Goal: Transaction & Acquisition: Purchase product/service

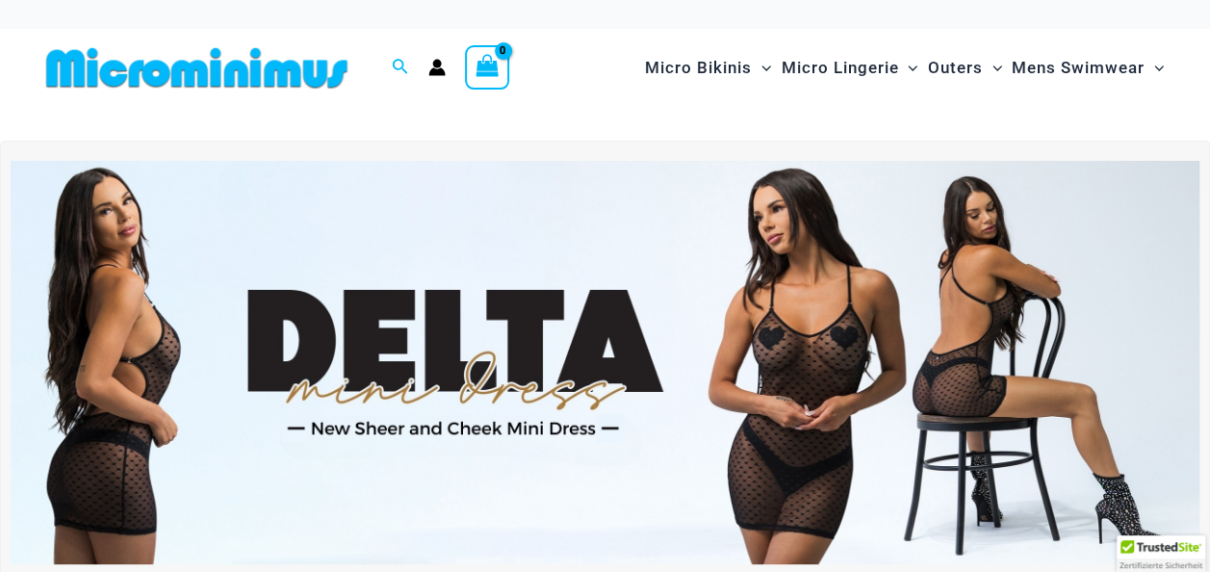
click at [861, 390] on img at bounding box center [605, 363] width 1189 height 404
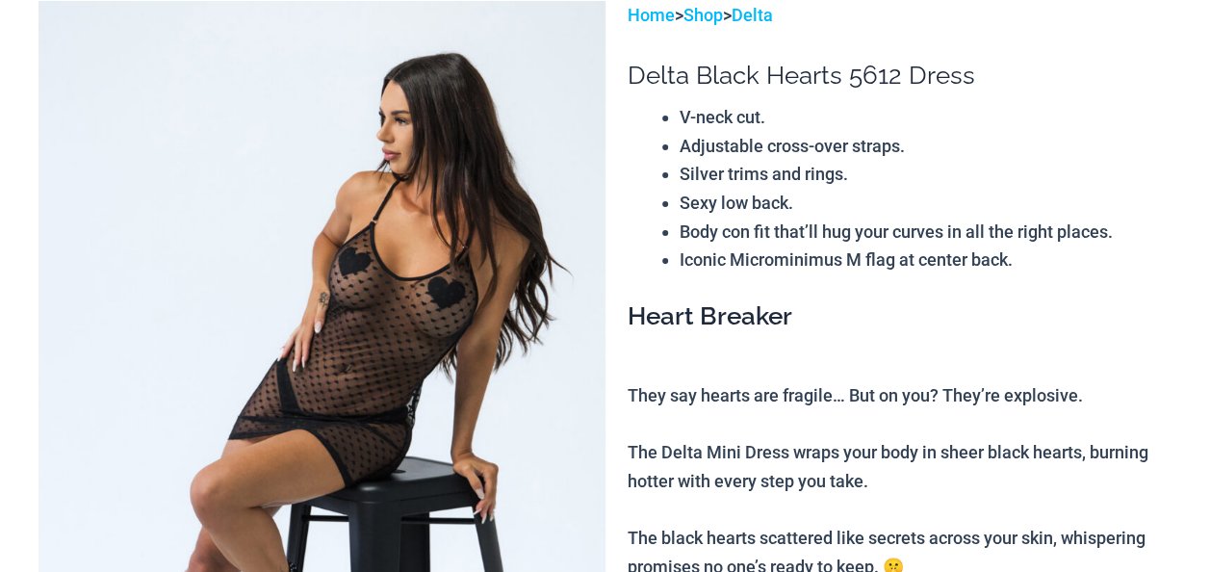
click at [352, 345] on img at bounding box center [322, 426] width 567 height 850
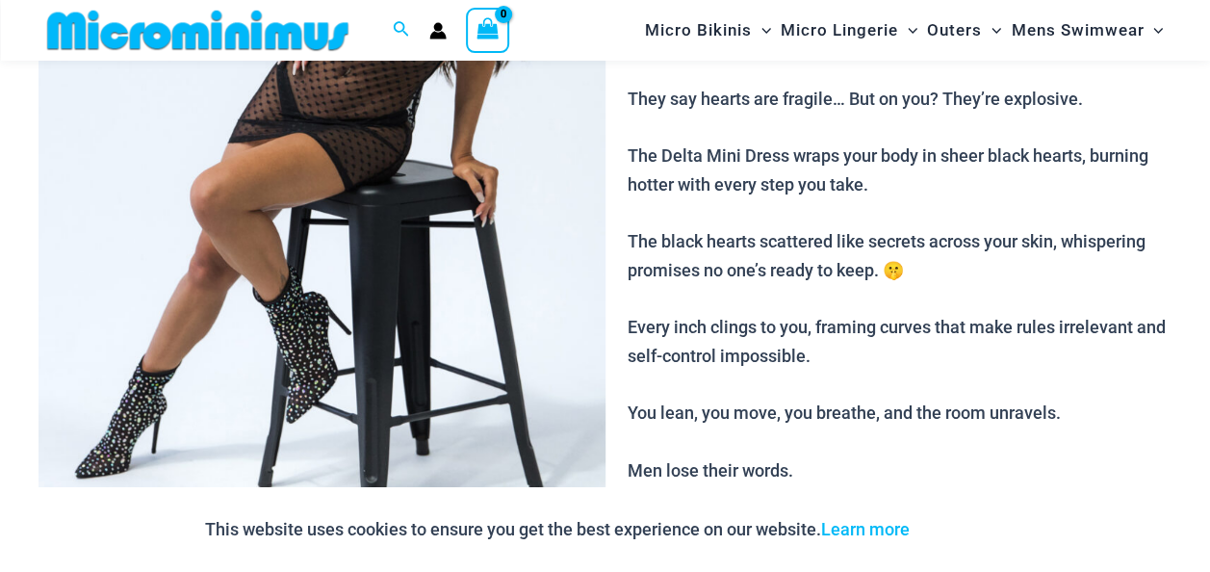
scroll to position [289, 0]
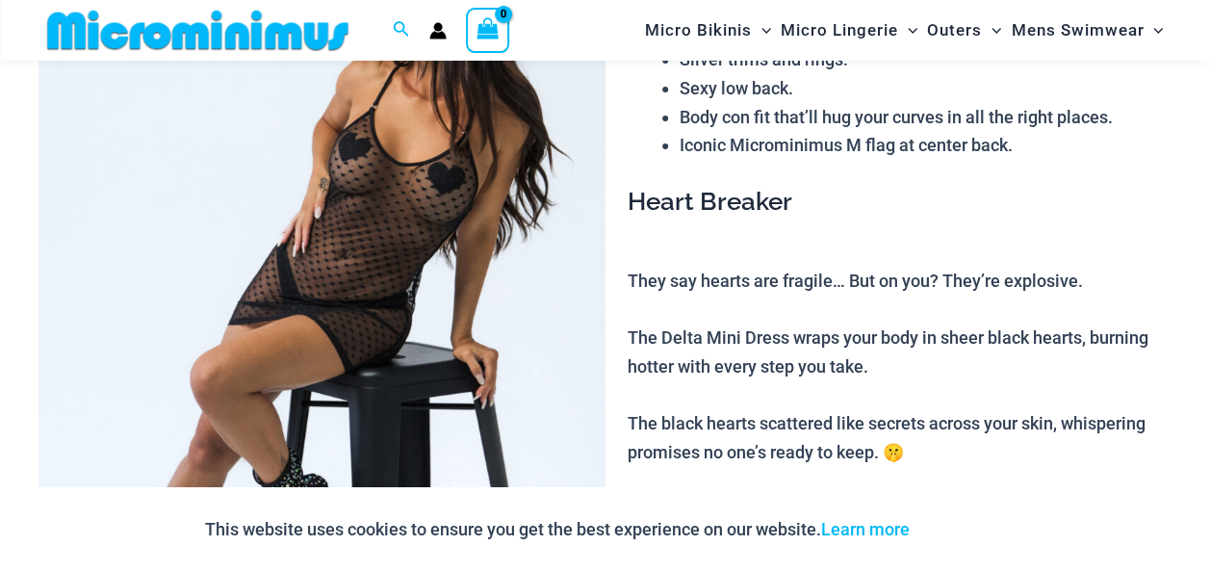
click at [363, 360] on img at bounding box center [322, 311] width 567 height 850
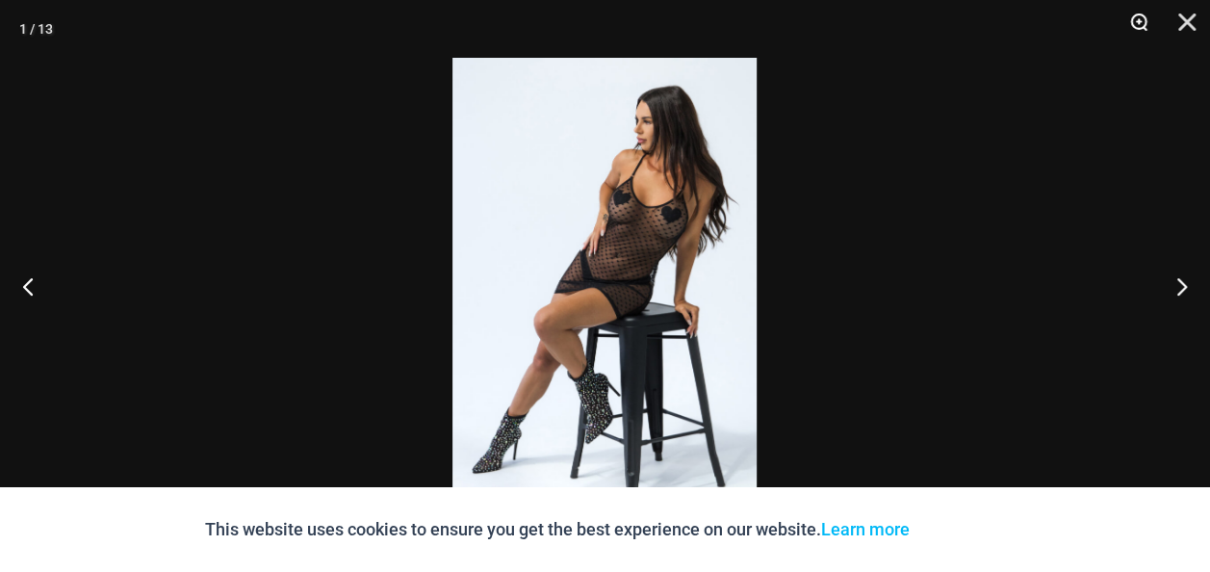
click at [1142, 26] on button "Zoom" at bounding box center [1132, 29] width 48 height 58
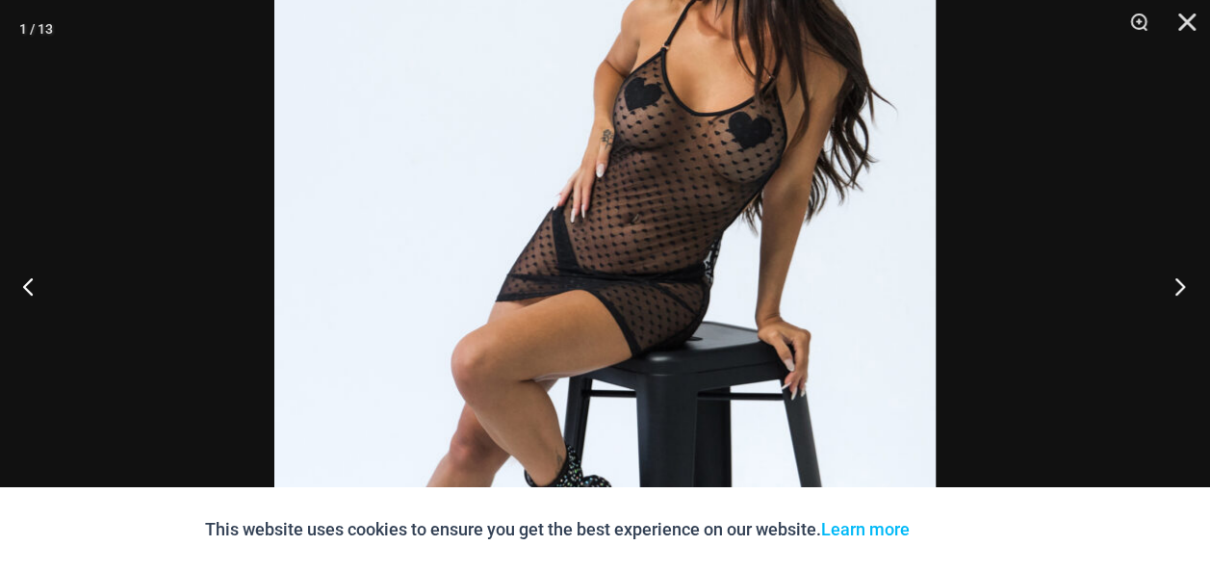
click at [1183, 301] on button "Next" at bounding box center [1174, 286] width 72 height 96
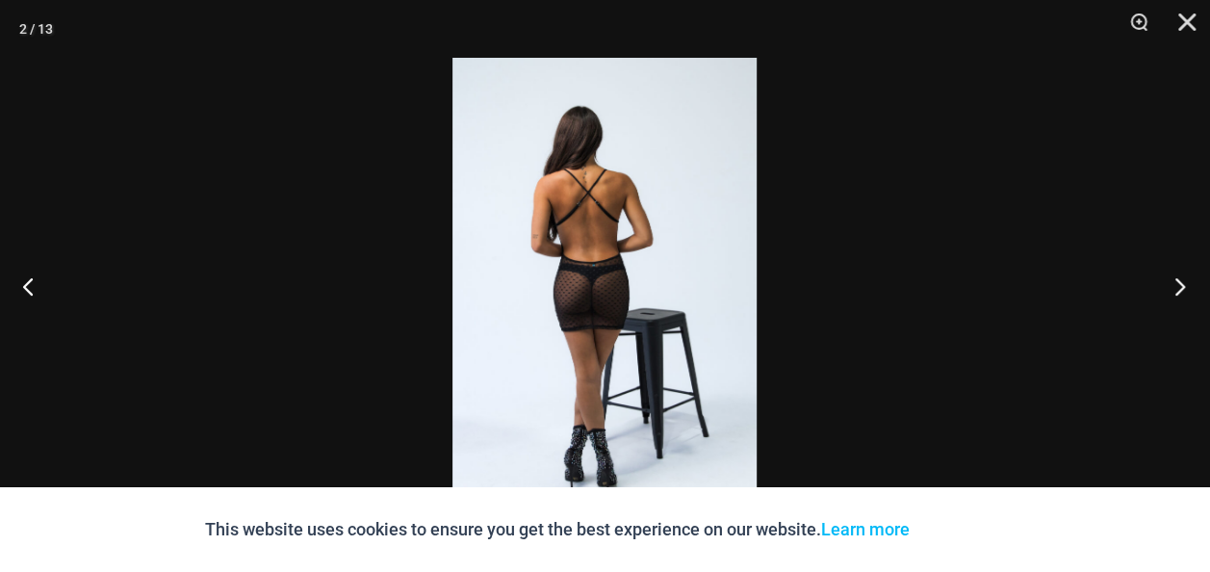
click at [1186, 300] on button "Next" at bounding box center [1174, 286] width 72 height 96
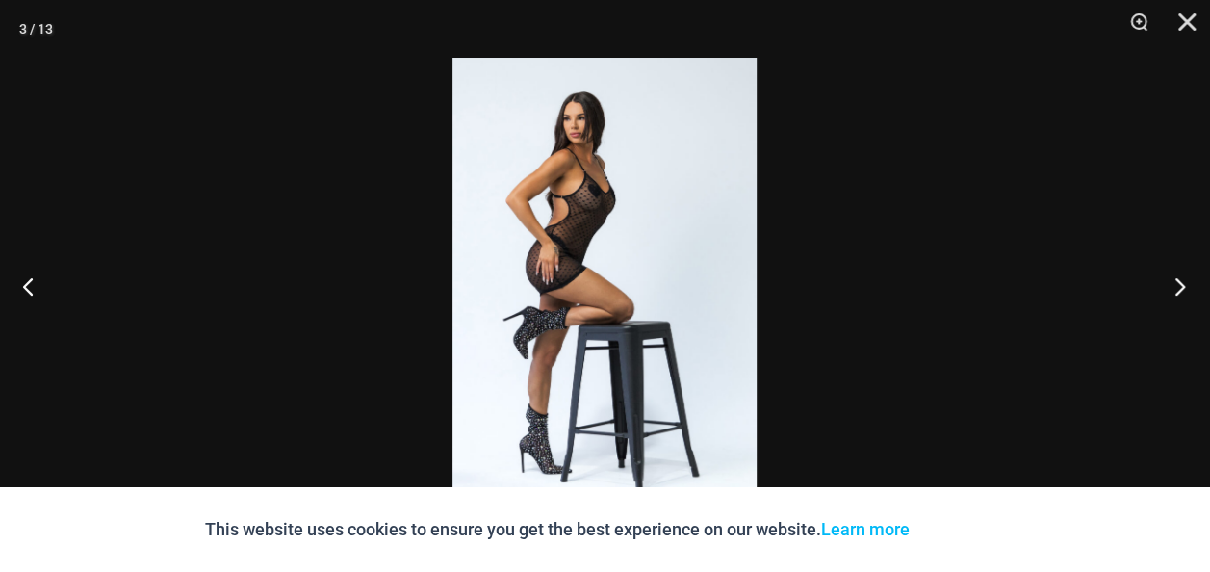
click at [1188, 300] on button "Next" at bounding box center [1174, 286] width 72 height 96
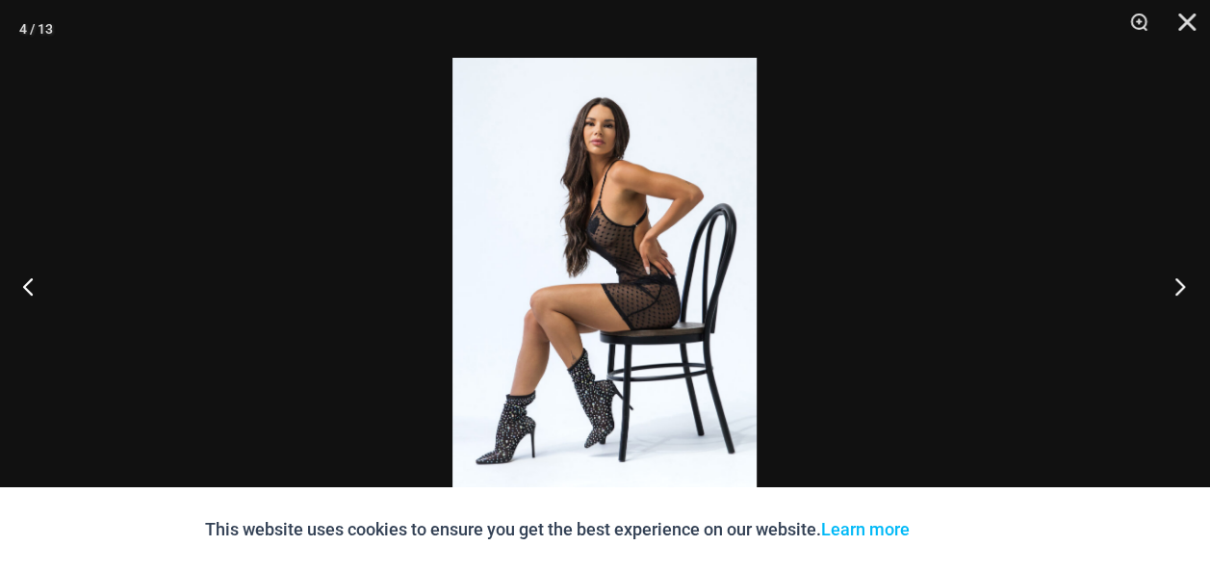
click at [1188, 300] on button "Next" at bounding box center [1174, 286] width 72 height 96
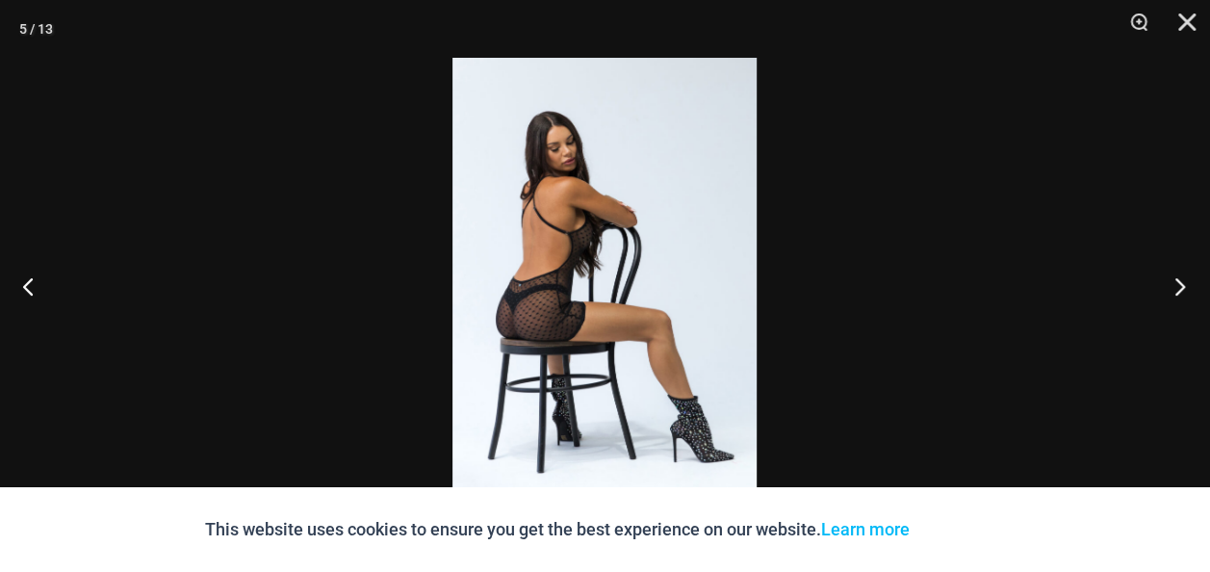
click at [1194, 301] on button "Next" at bounding box center [1174, 286] width 72 height 96
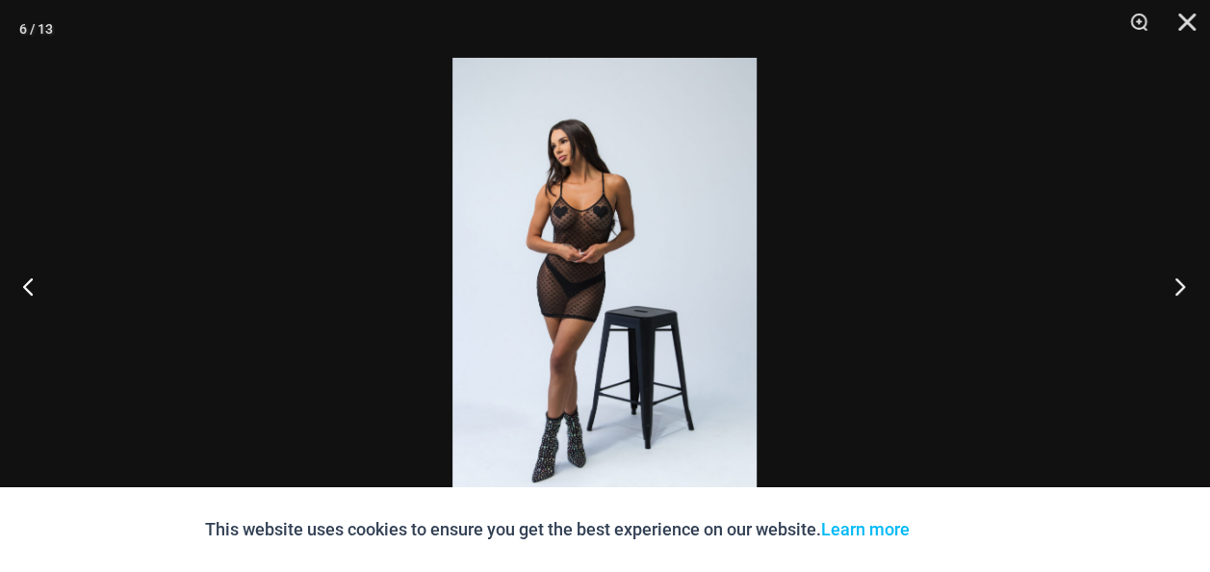
click at [1194, 301] on button "Next" at bounding box center [1174, 286] width 72 height 96
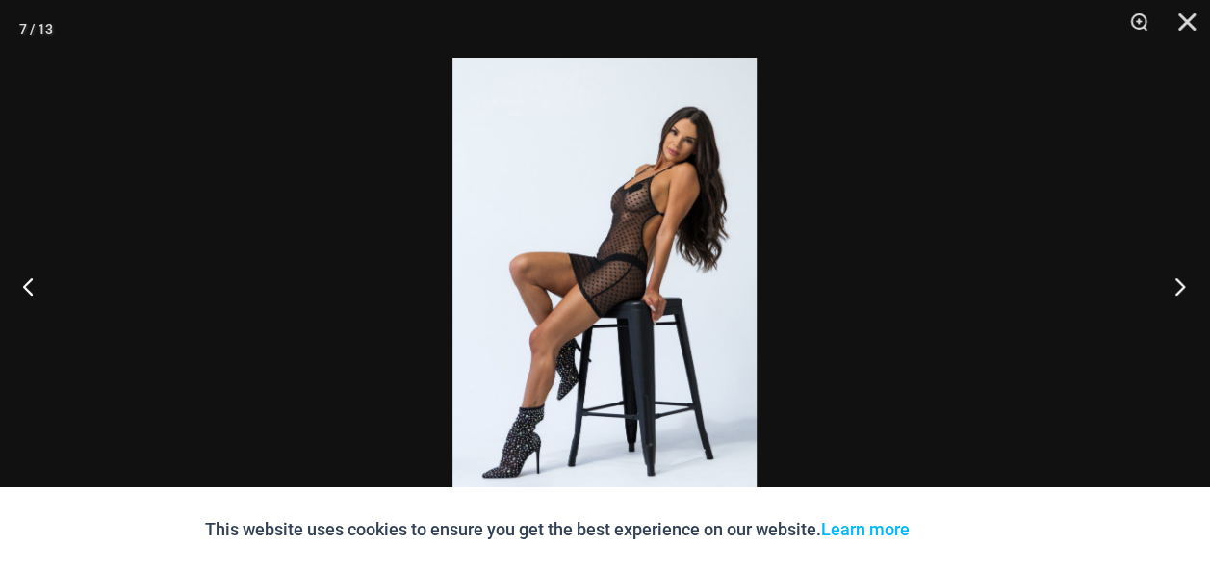
click at [1194, 301] on button "Next" at bounding box center [1174, 286] width 72 height 96
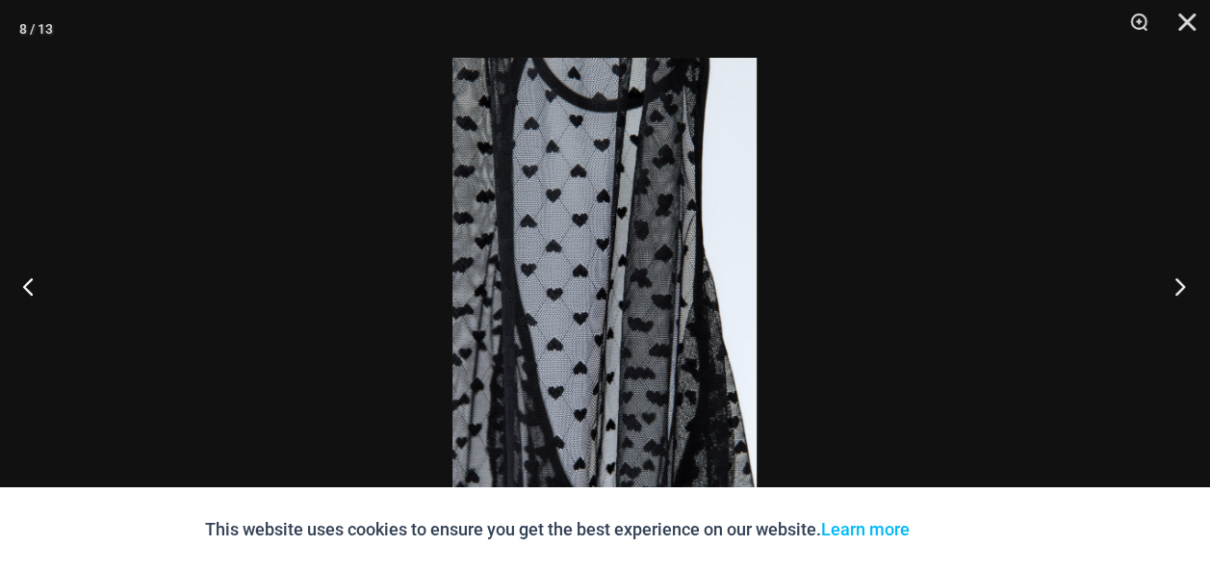
click at [1194, 301] on button "Next" at bounding box center [1174, 286] width 72 height 96
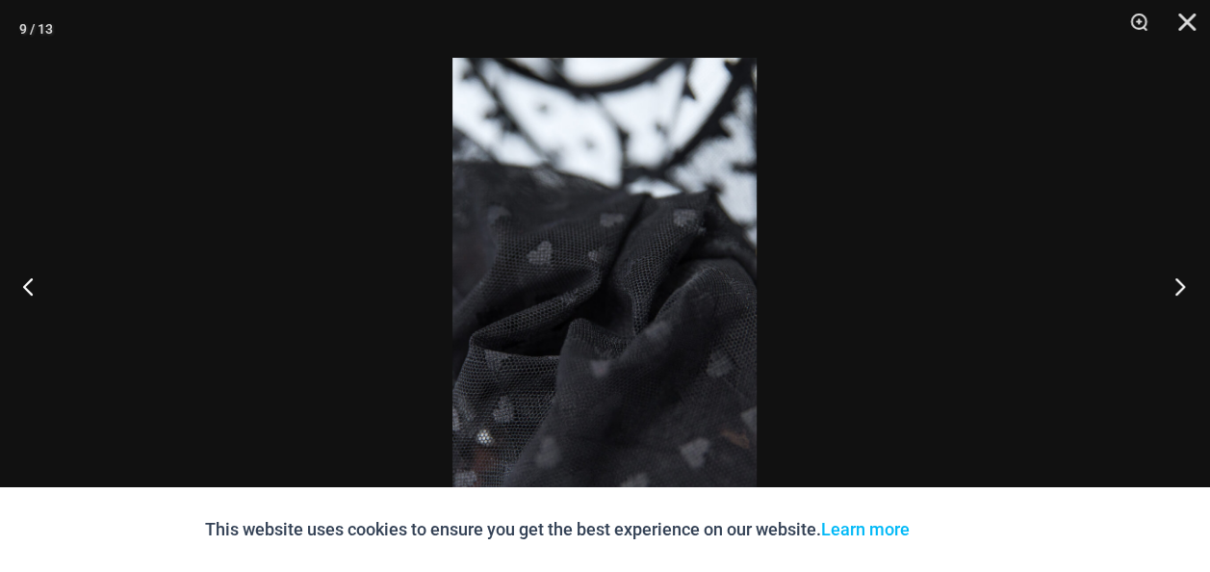
click at [1194, 301] on button "Next" at bounding box center [1174, 286] width 72 height 96
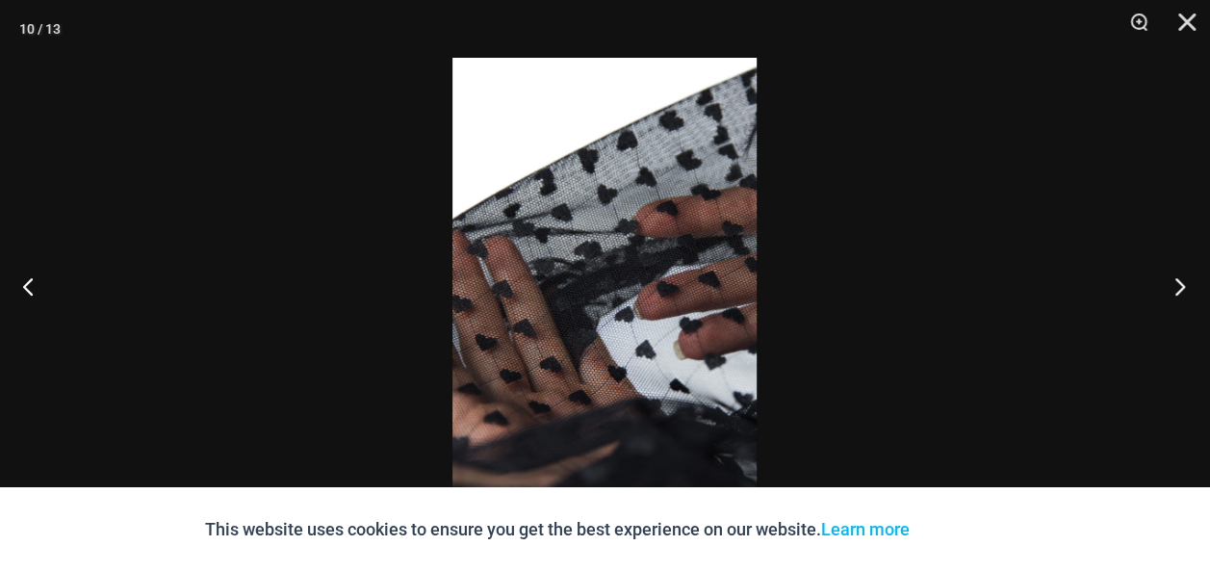
click at [1194, 301] on button "Next" at bounding box center [1174, 286] width 72 height 96
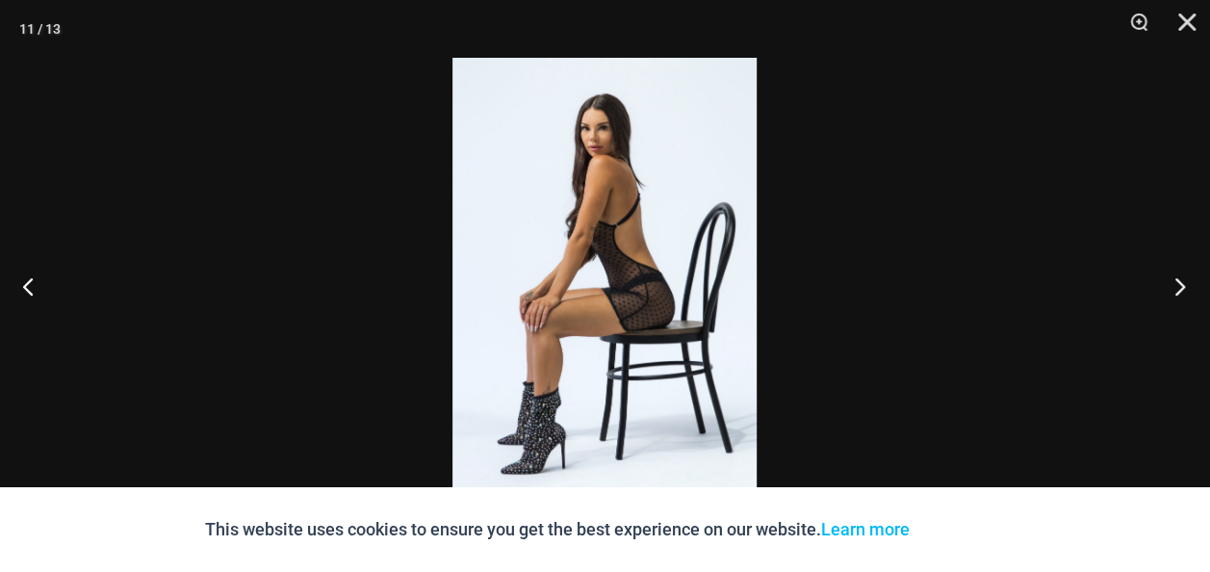
click at [1194, 301] on button "Next" at bounding box center [1174, 286] width 72 height 96
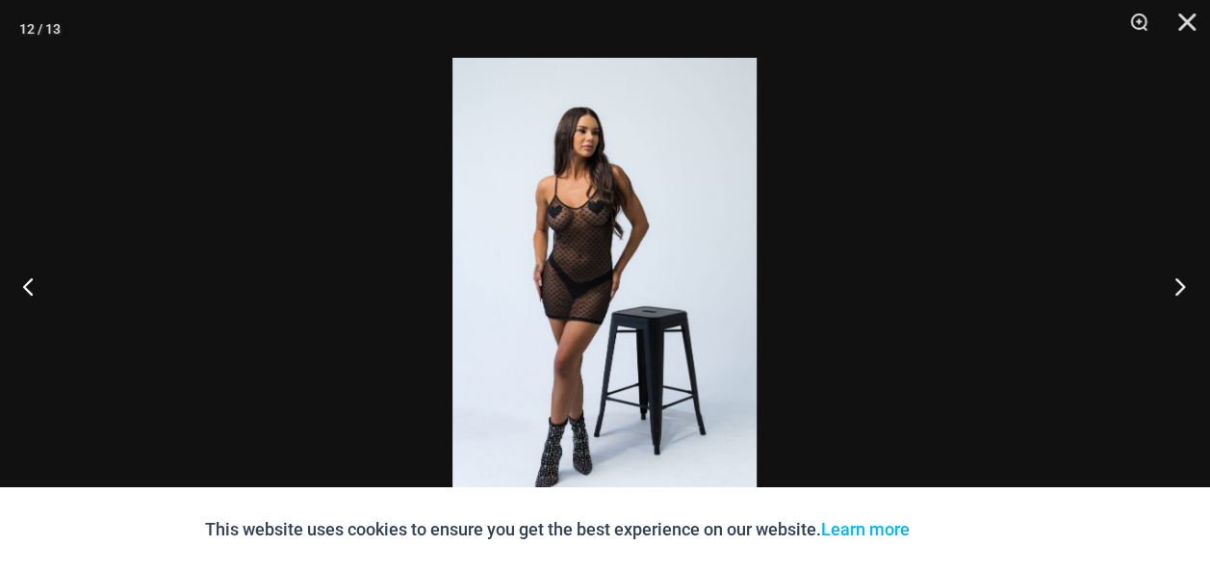
click at [1197, 302] on button "Next" at bounding box center [1174, 286] width 72 height 96
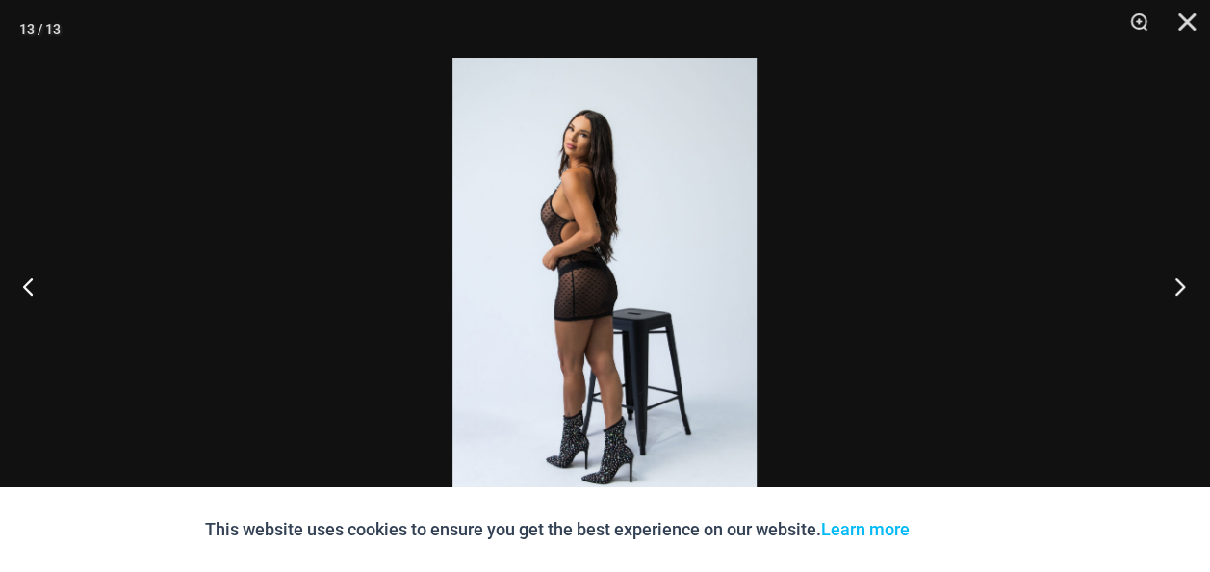
click at [1201, 304] on button "Next" at bounding box center [1174, 286] width 72 height 96
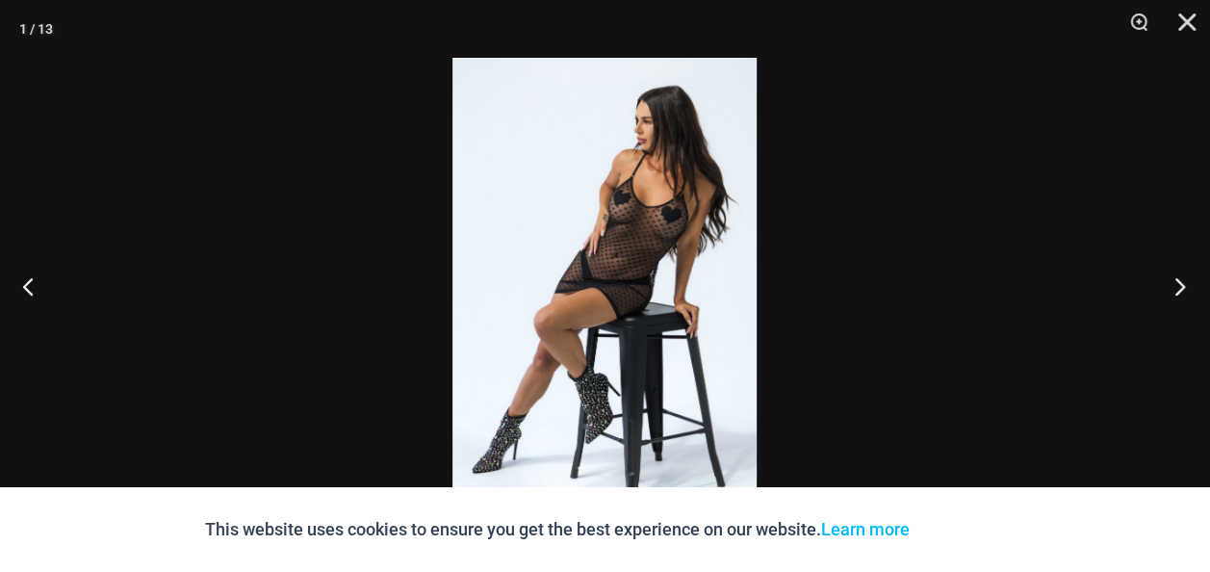
click at [1202, 304] on button "Next" at bounding box center [1174, 286] width 72 height 96
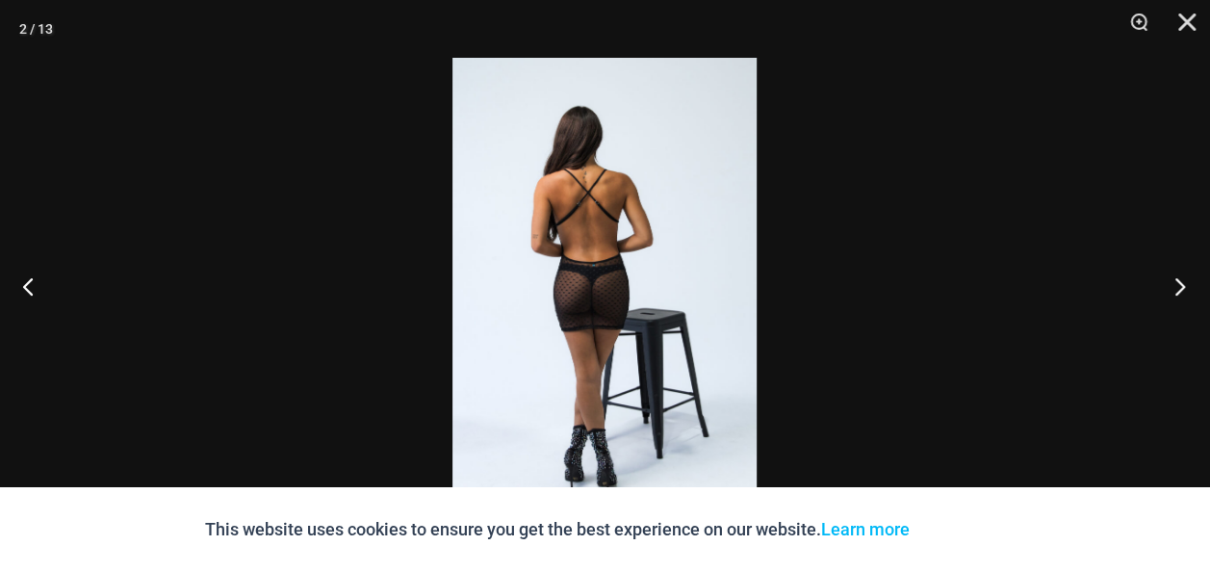
click at [1202, 304] on button "Next" at bounding box center [1174, 286] width 72 height 96
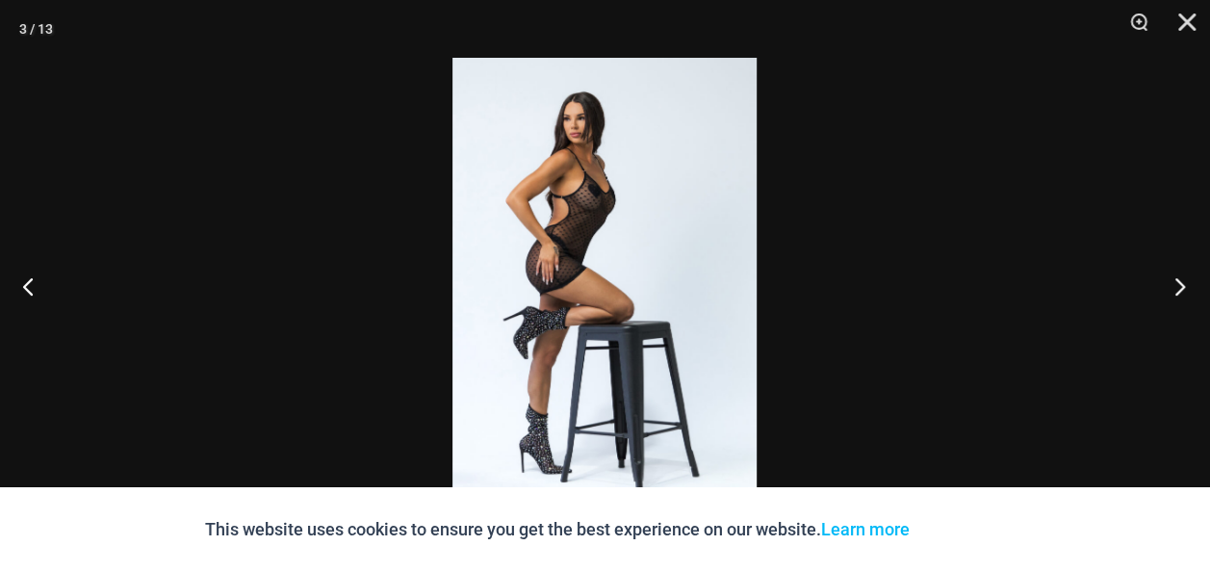
click at [1202, 304] on button "Next" at bounding box center [1174, 286] width 72 height 96
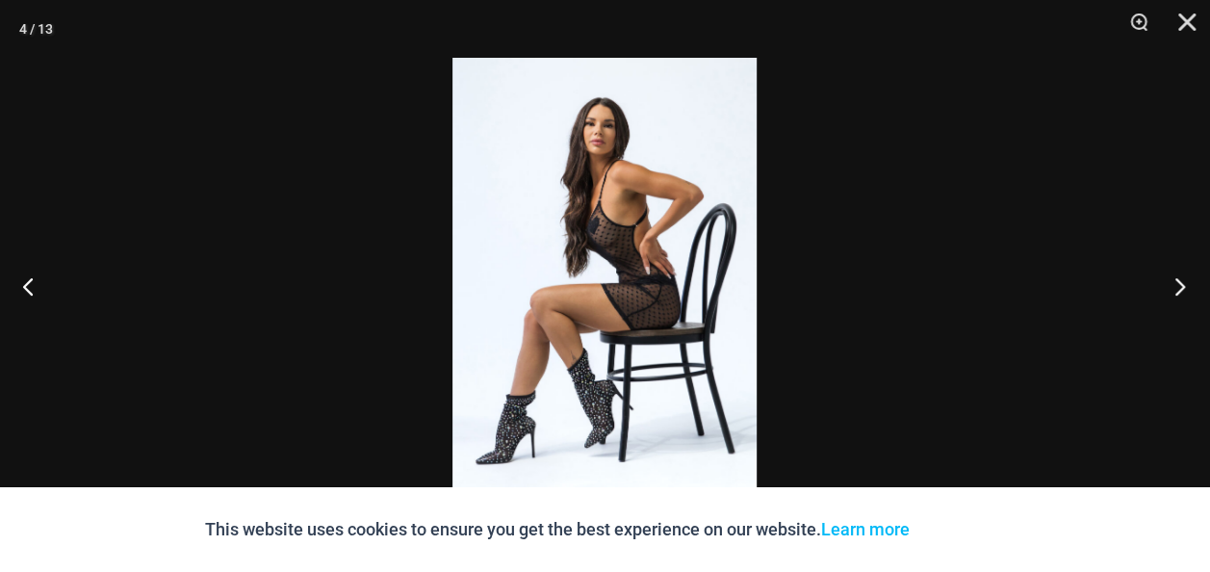
click at [1204, 306] on button "Next" at bounding box center [1174, 286] width 72 height 96
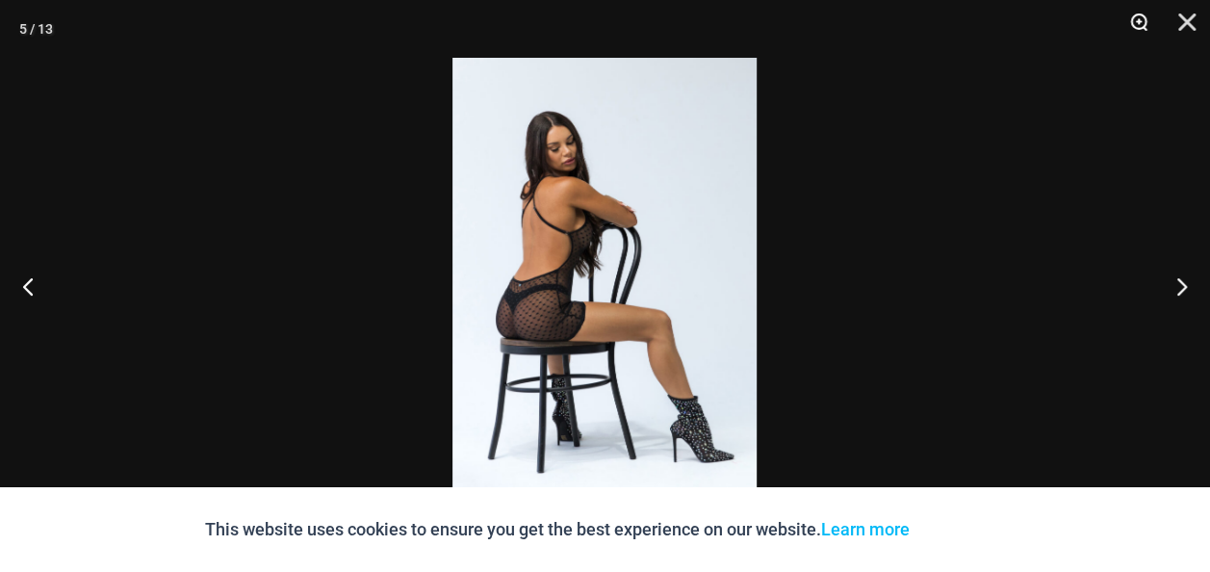
click at [1134, 23] on button "Zoom" at bounding box center [1132, 29] width 48 height 58
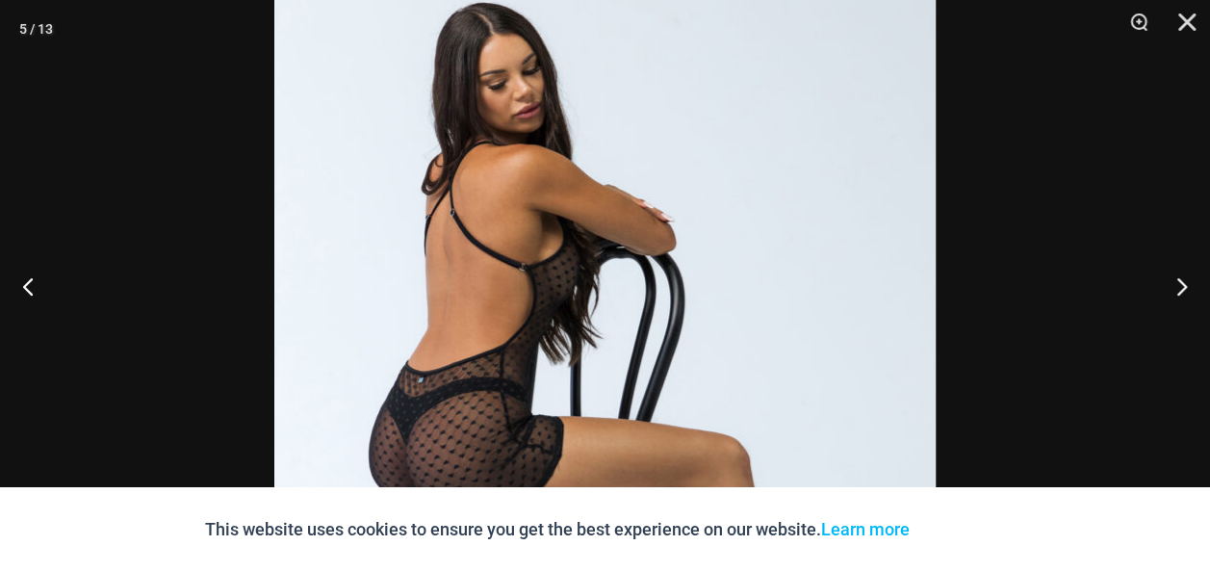
scroll to position [520, 0]
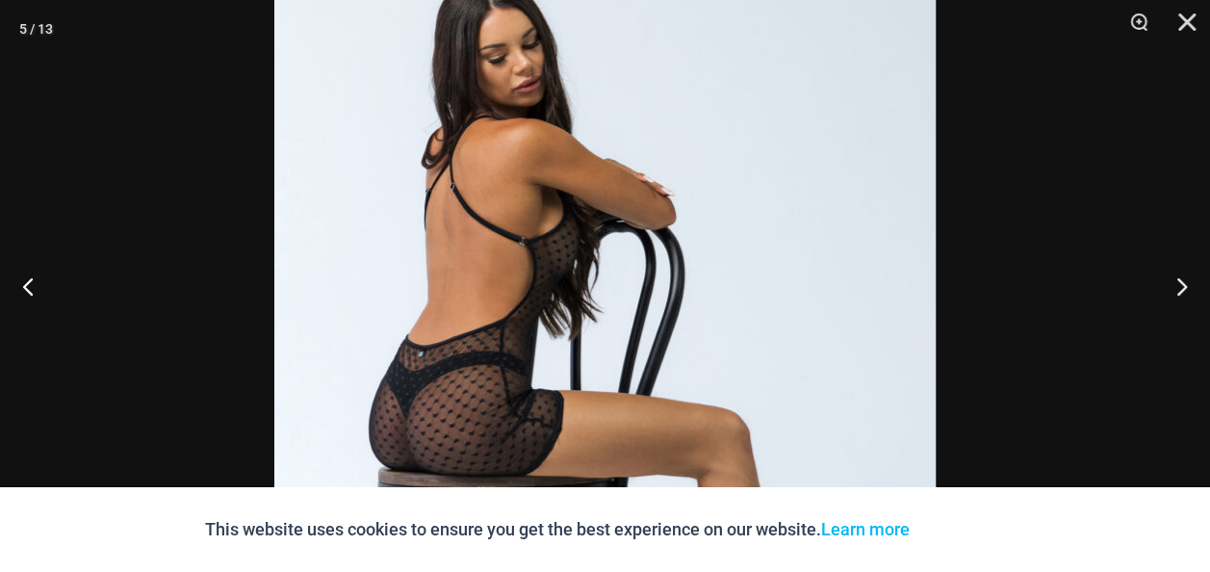
click at [867, 185] on img at bounding box center [605, 356] width 662 height 992
click at [1183, 24] on button "Close" at bounding box center [1181, 29] width 48 height 58
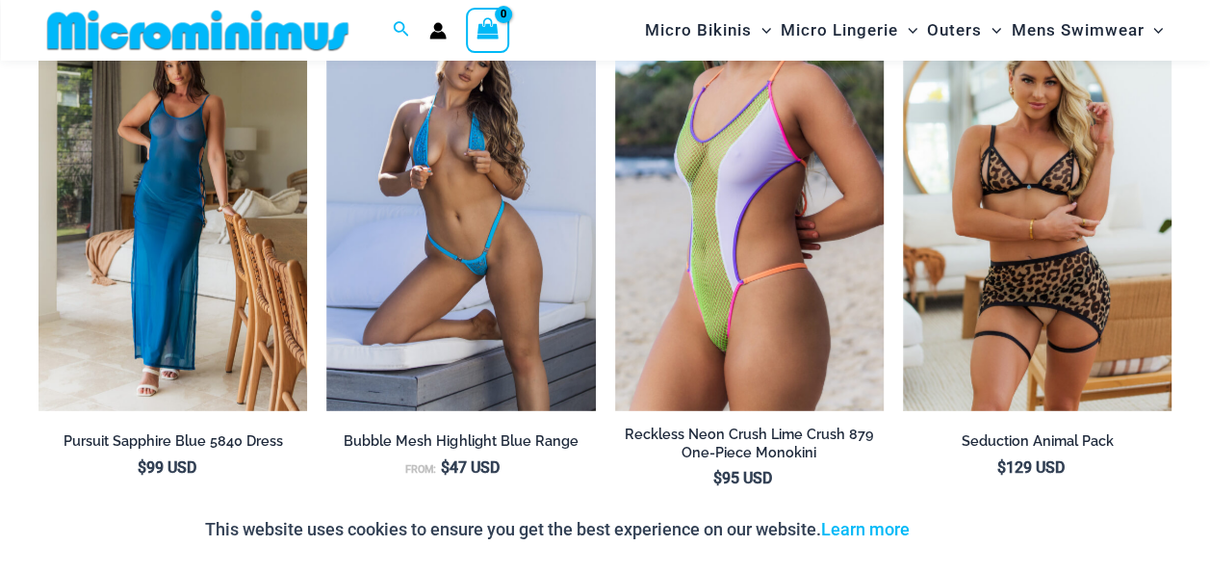
scroll to position [2831, 0]
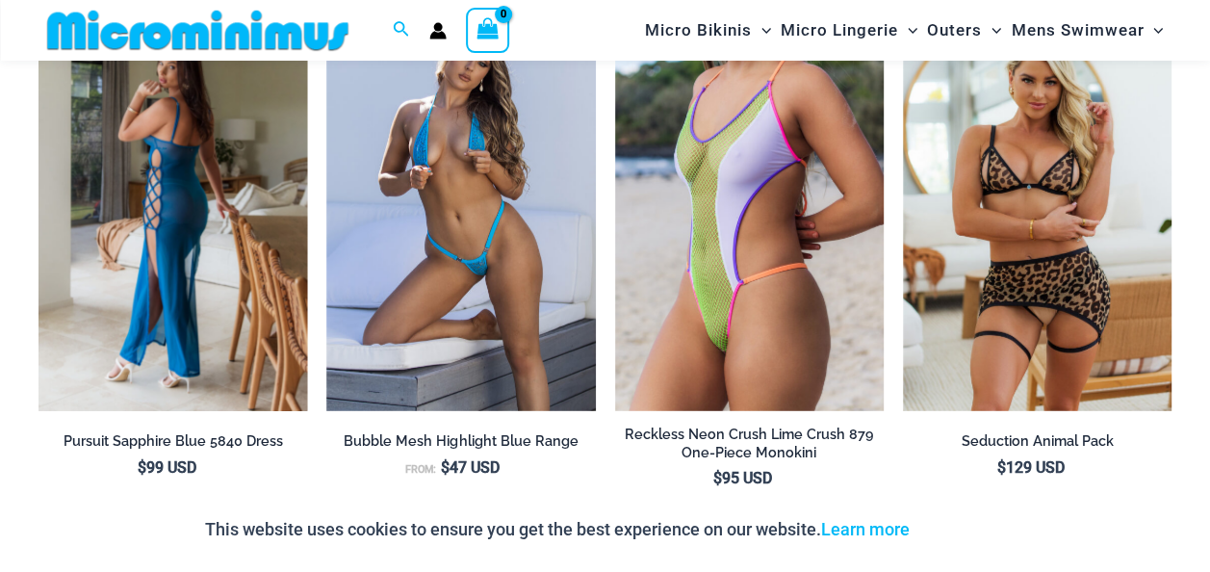
click at [198, 279] on img at bounding box center [173, 210] width 269 height 403
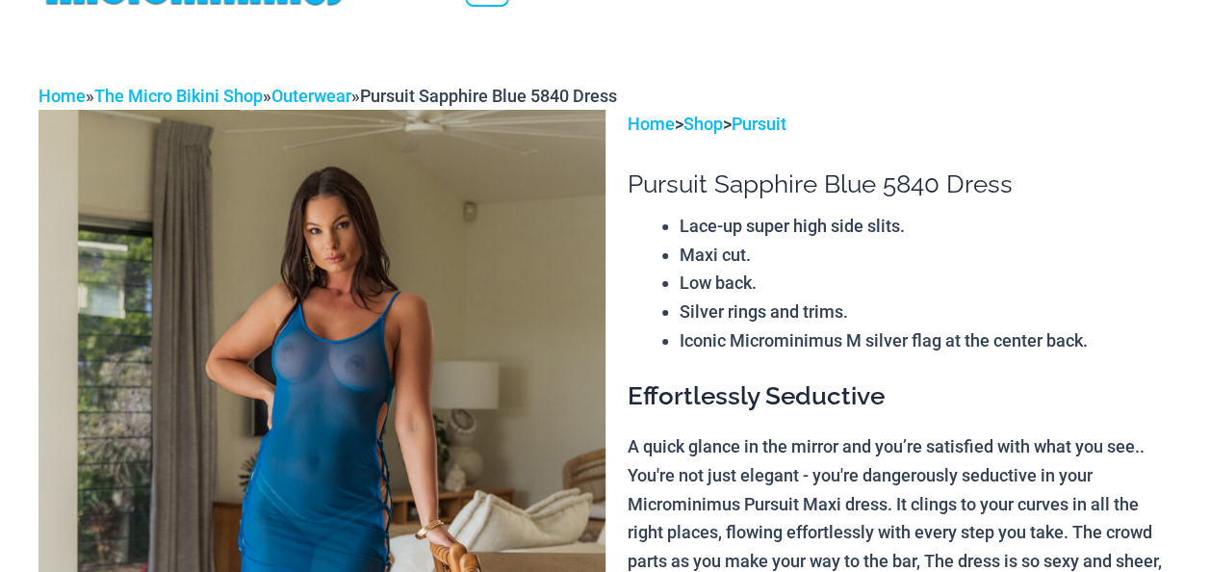
scroll to position [193, 0]
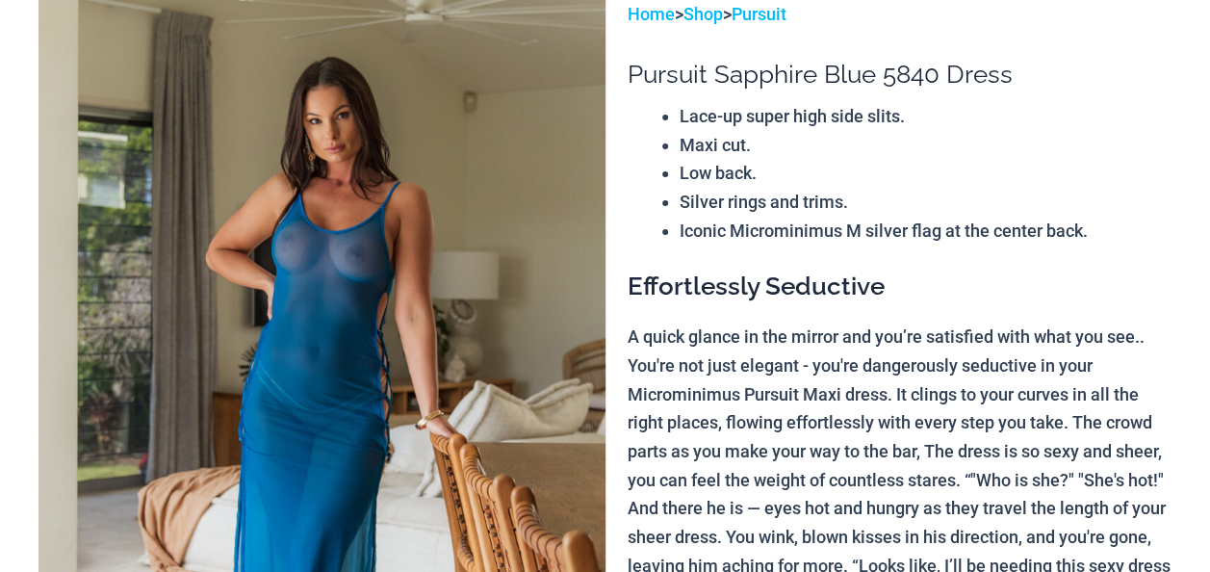
click at [412, 299] on img at bounding box center [322, 425] width 567 height 850
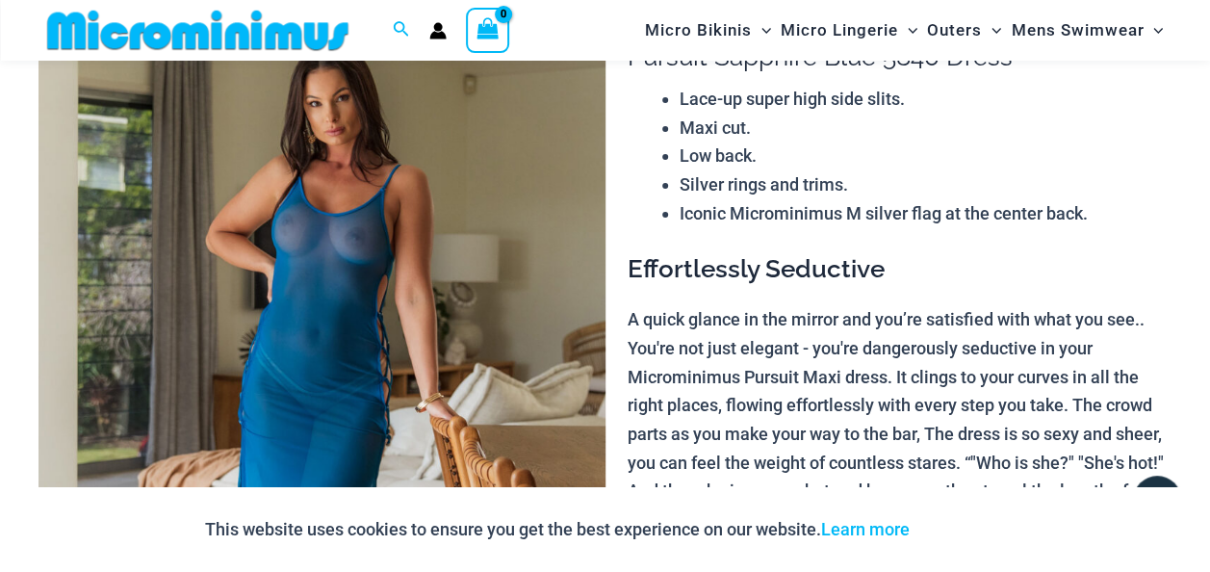
click at [273, 269] on img at bounding box center [322, 408] width 567 height 850
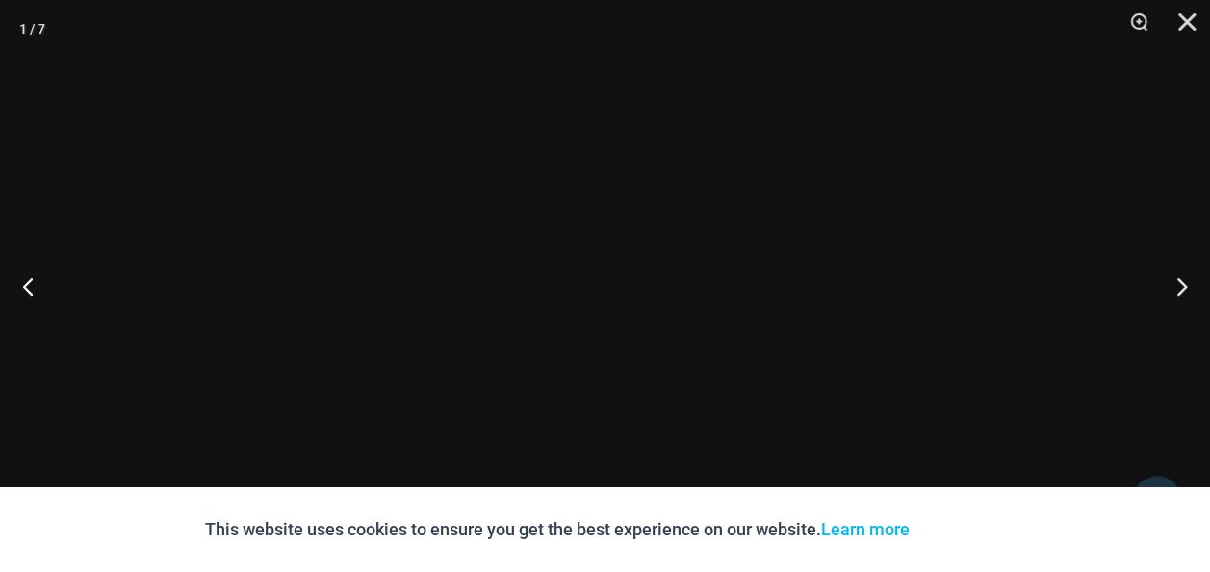
click at [272, 261] on div at bounding box center [605, 286] width 1210 height 572
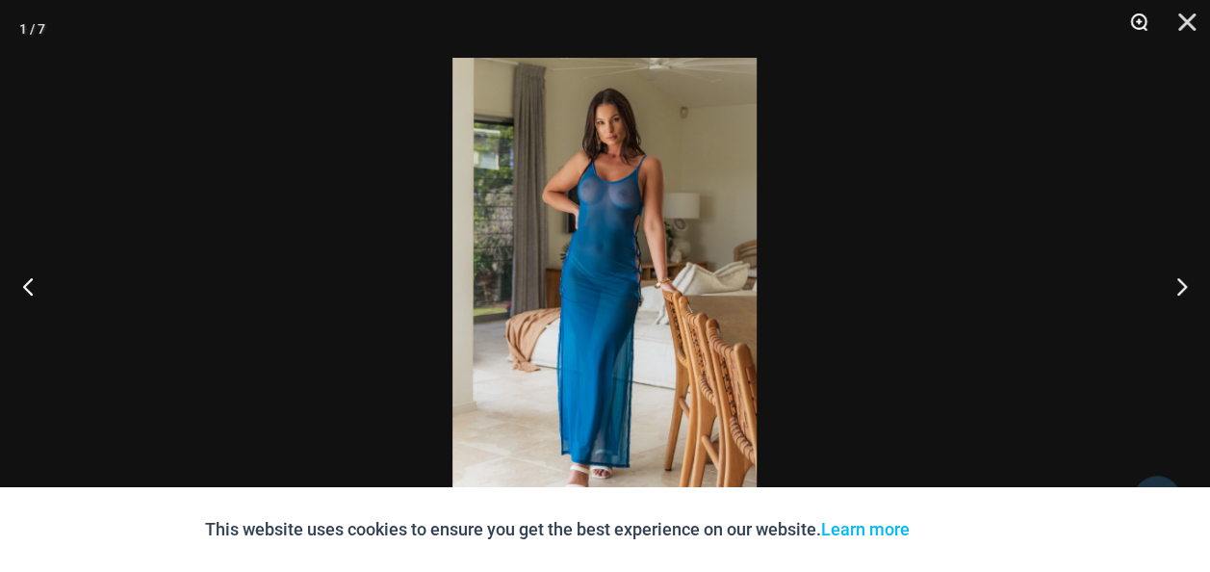
click at [1128, 12] on button "Zoom" at bounding box center [1132, 29] width 48 height 58
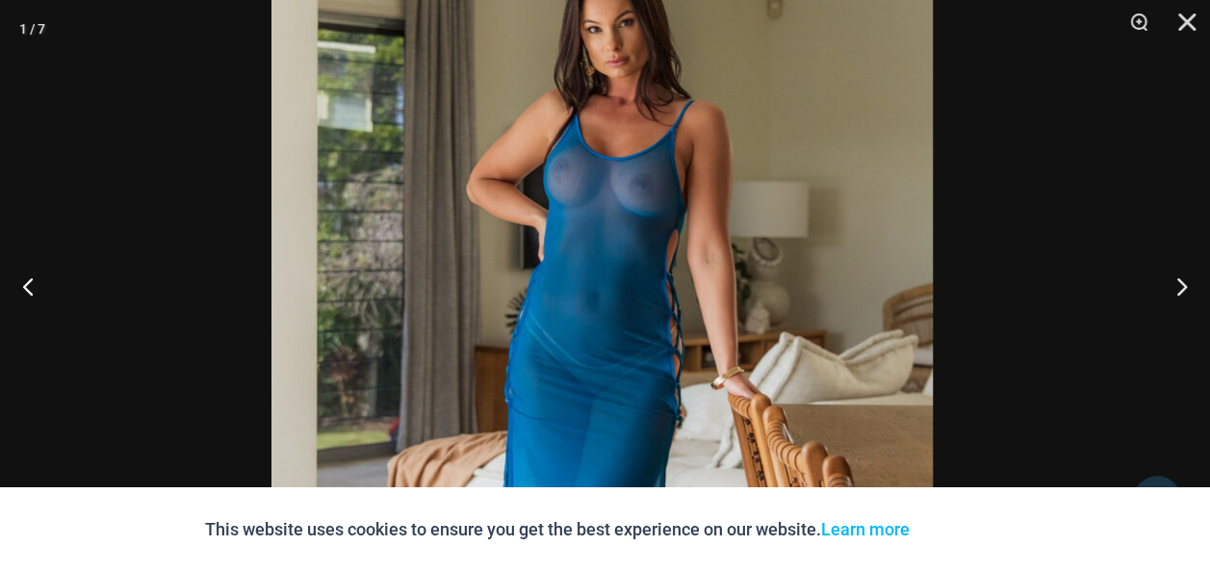
click at [751, 299] on img at bounding box center [603, 384] width 662 height 992
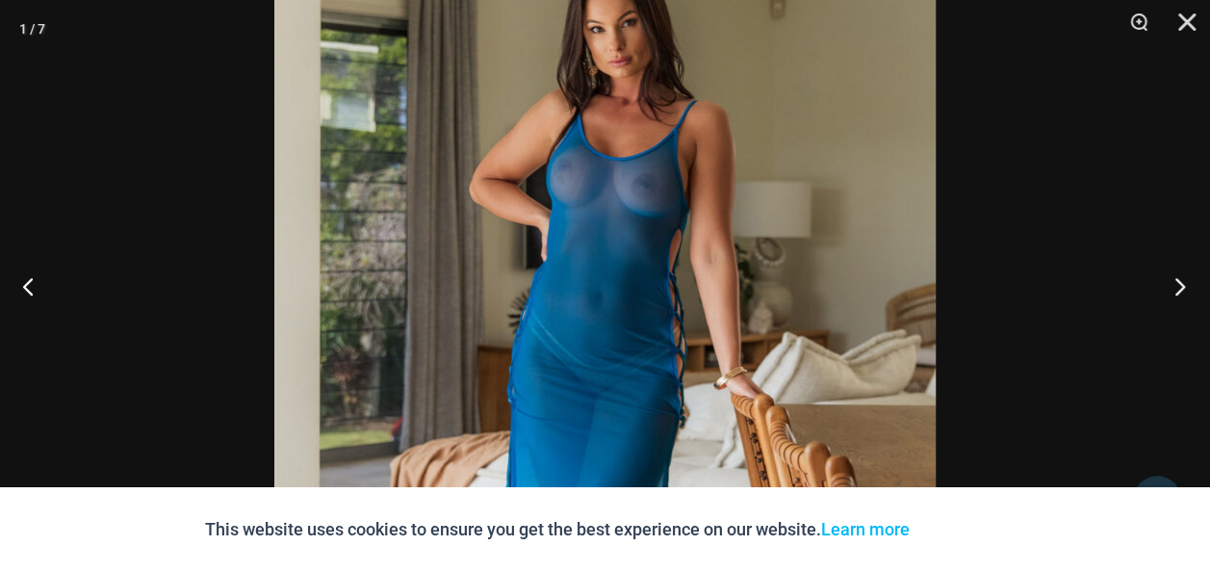
click at [1183, 283] on button "Next" at bounding box center [1174, 286] width 72 height 96
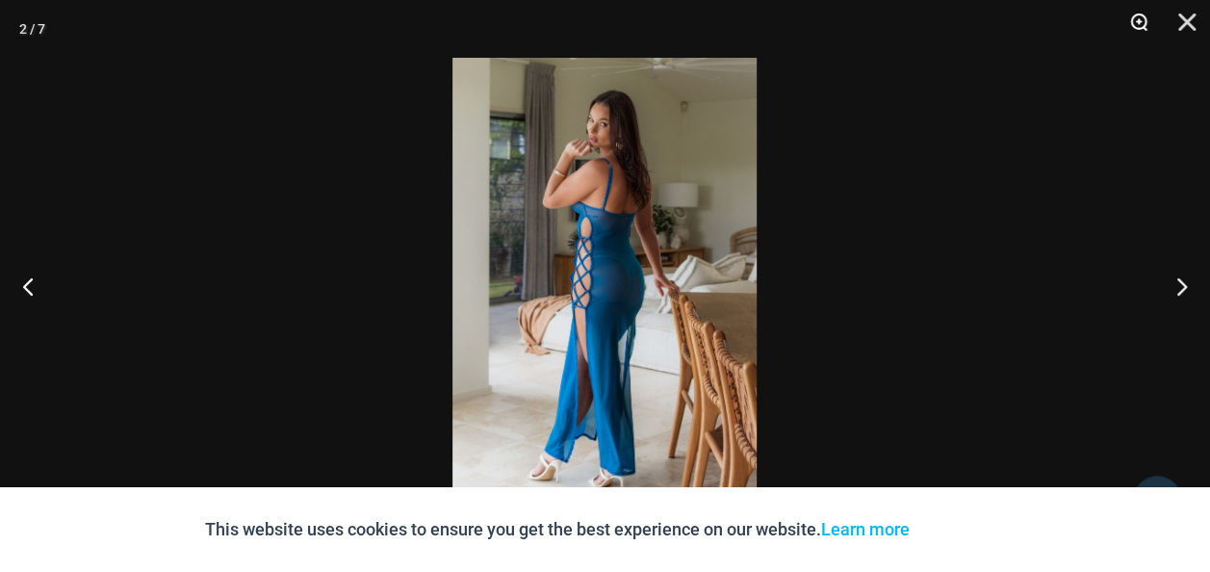
click at [1144, 26] on button "Zoom" at bounding box center [1132, 29] width 48 height 58
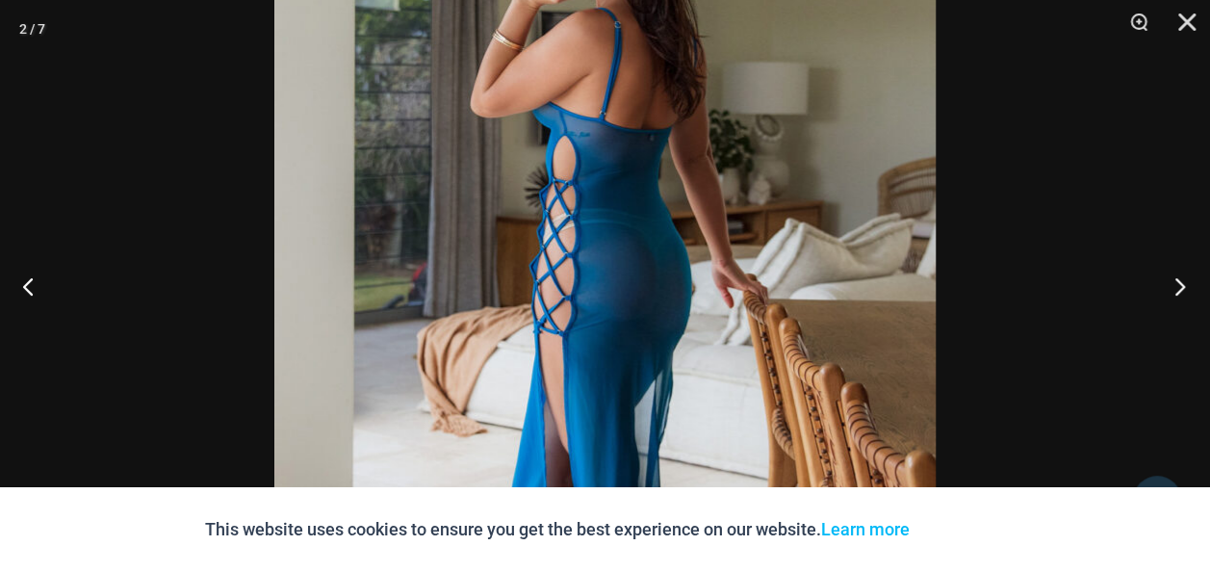
click at [1183, 292] on button "Next" at bounding box center [1174, 286] width 72 height 96
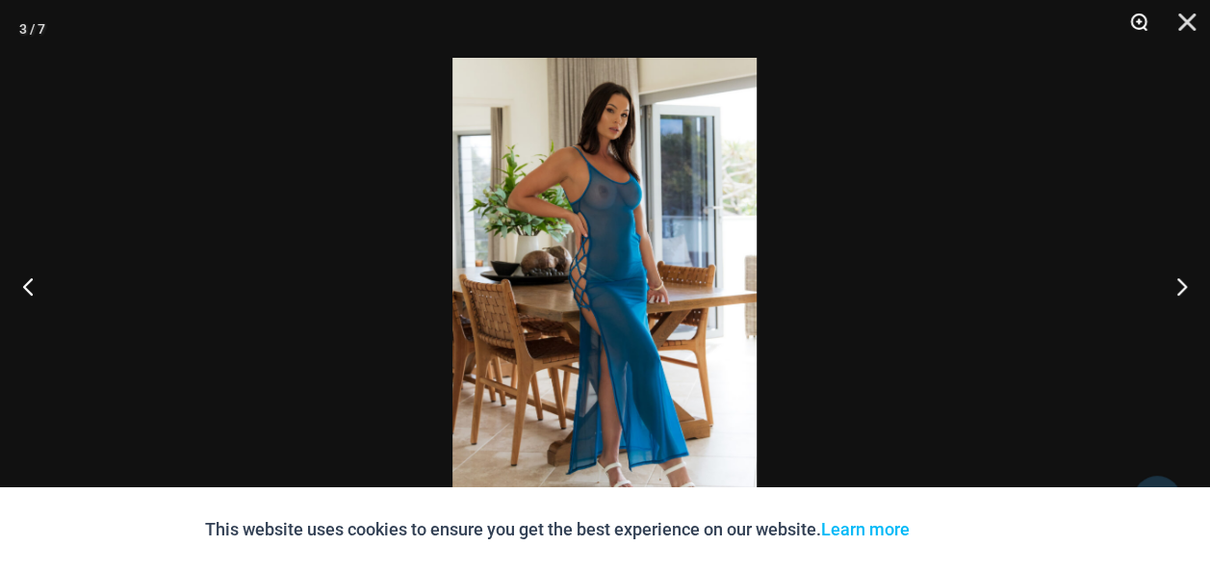
click at [1135, 25] on button "Zoom" at bounding box center [1132, 29] width 48 height 58
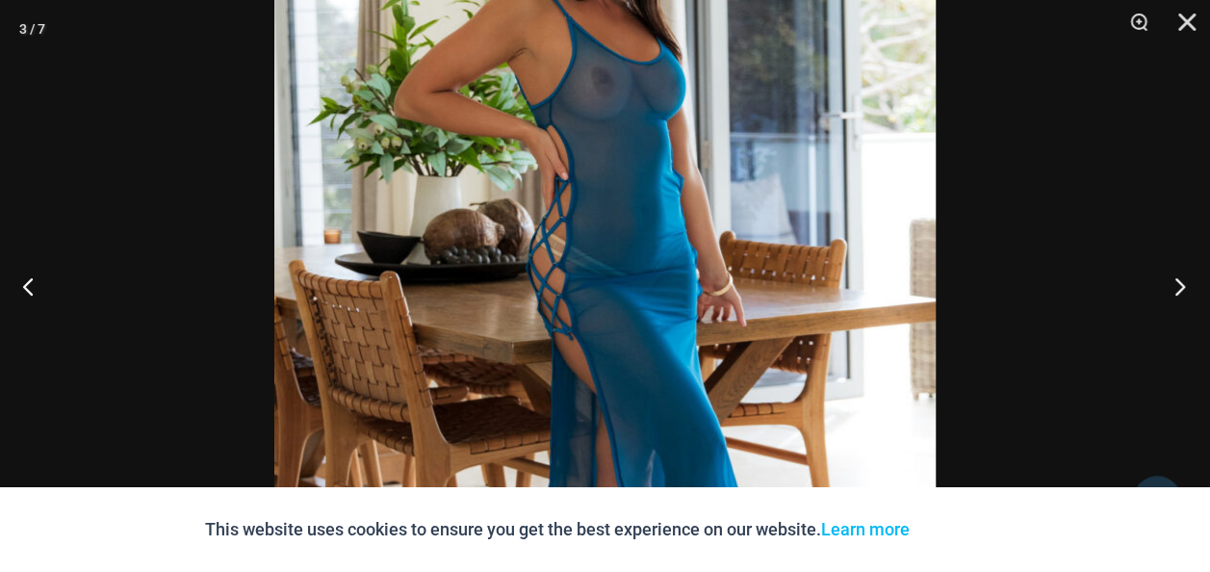
click at [1175, 290] on button "Next" at bounding box center [1174, 286] width 72 height 96
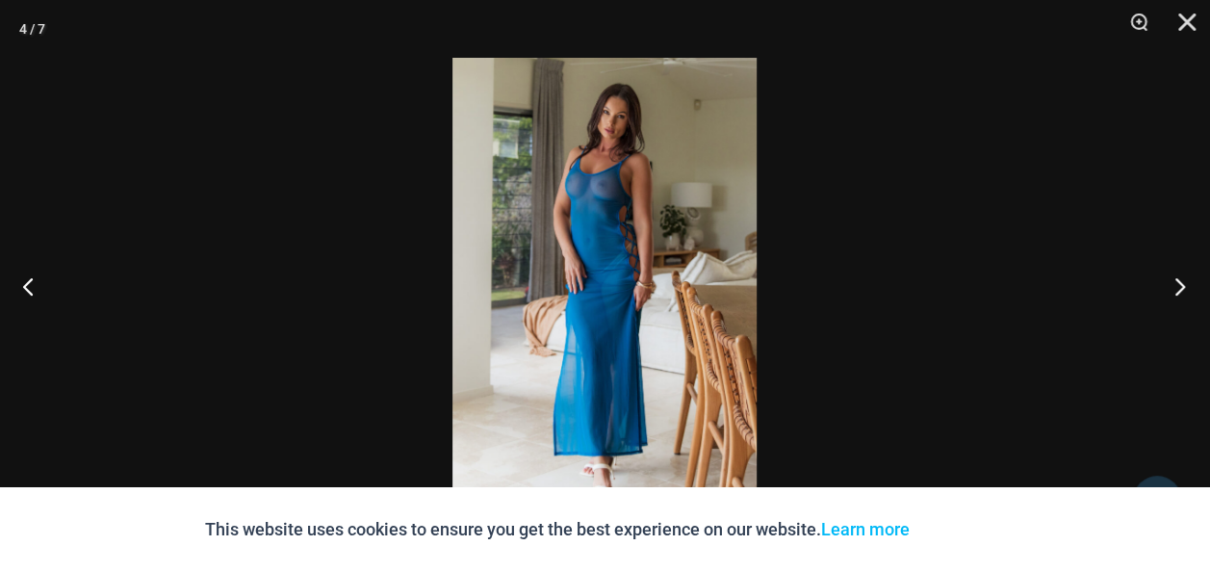
click at [1178, 288] on button "Next" at bounding box center [1174, 286] width 72 height 96
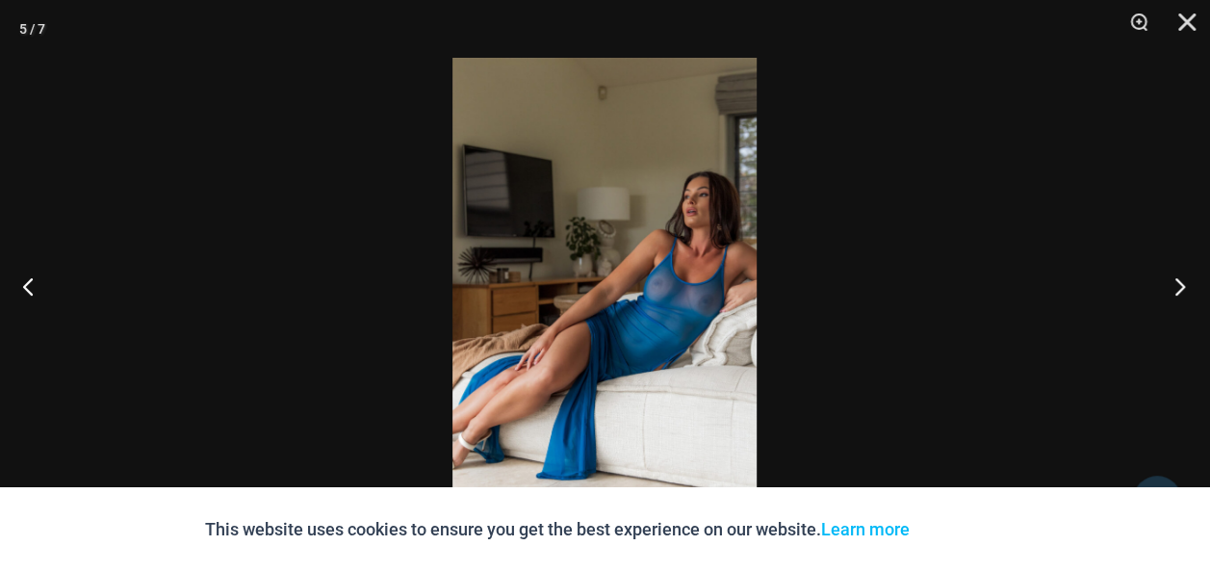
click at [1178, 288] on button "Next" at bounding box center [1174, 286] width 72 height 96
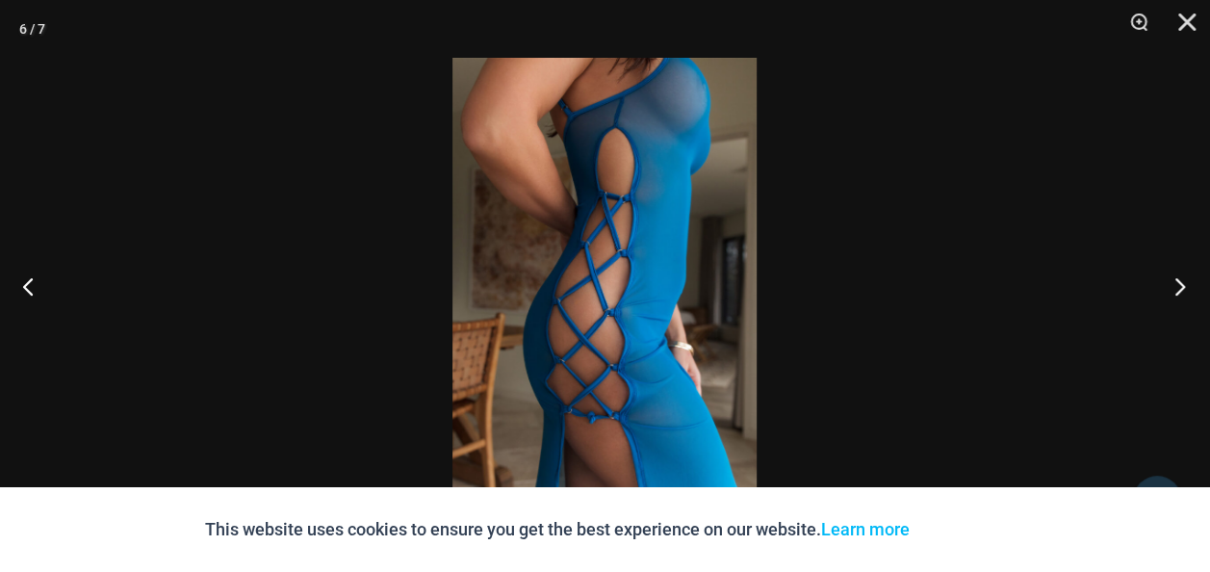
click at [1178, 288] on button "Next" at bounding box center [1174, 286] width 72 height 96
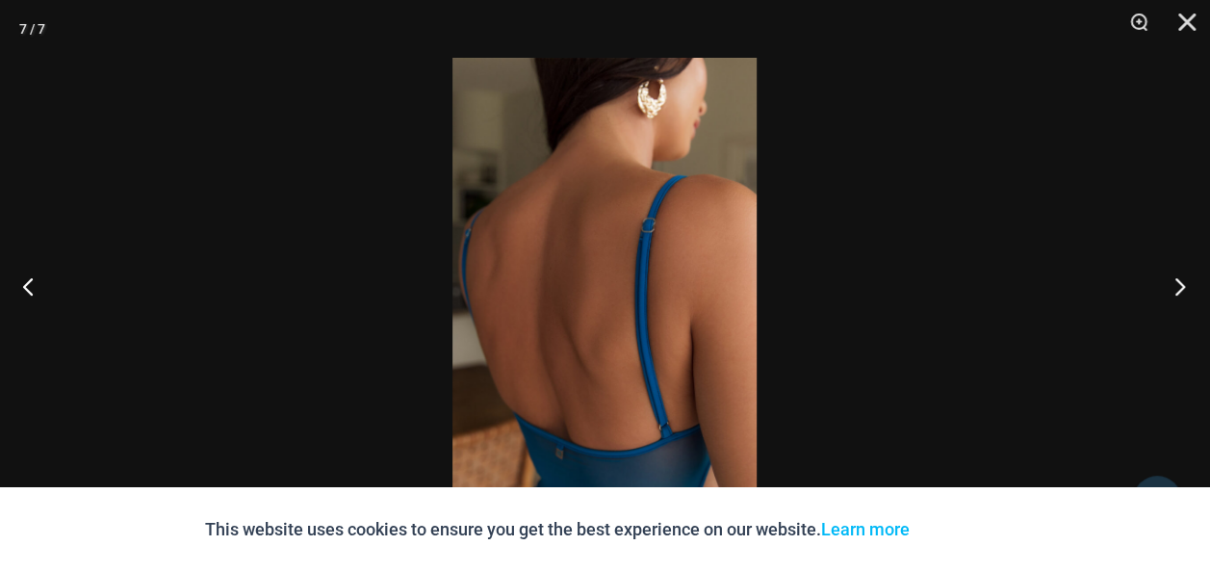
click at [1178, 288] on button "Next" at bounding box center [1174, 286] width 72 height 96
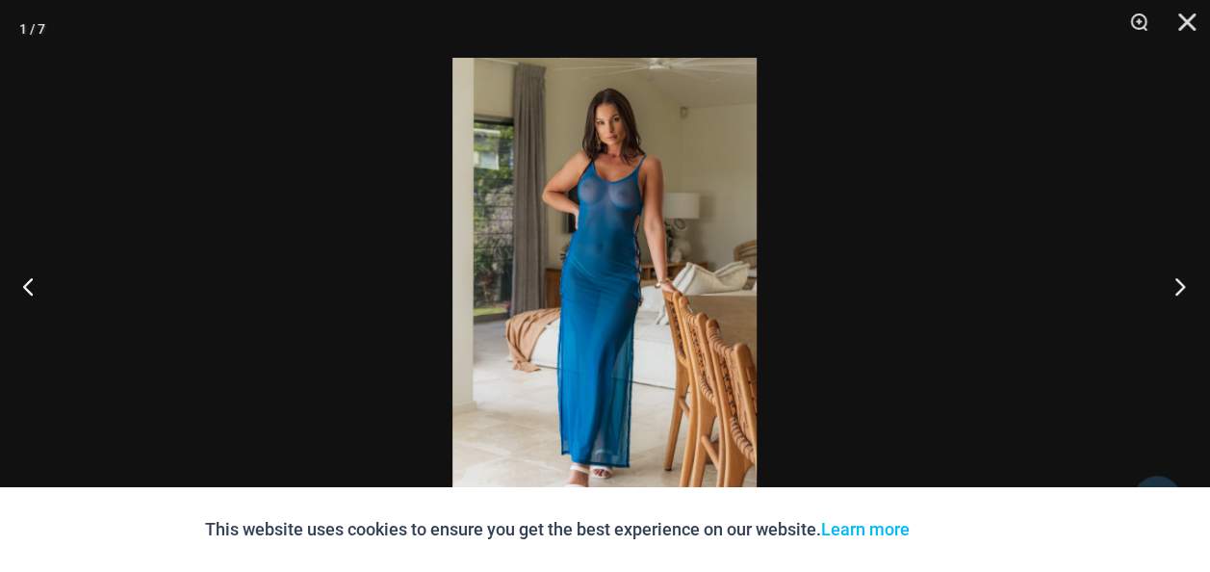
click at [1178, 288] on button "Next" at bounding box center [1174, 286] width 72 height 96
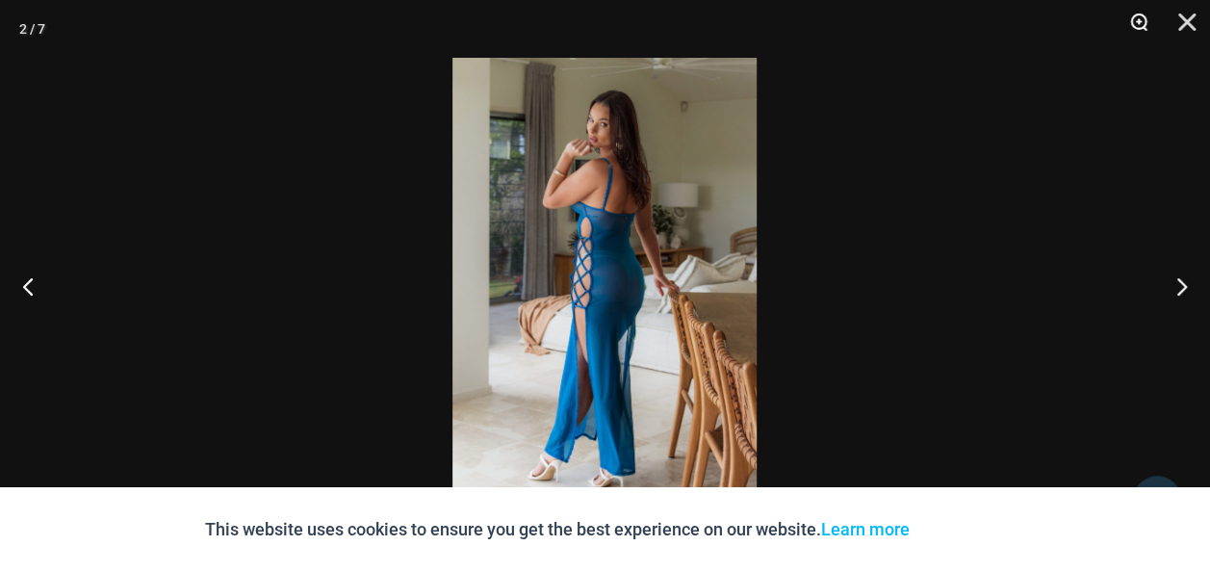
click at [1138, 25] on button "Zoom" at bounding box center [1132, 29] width 48 height 58
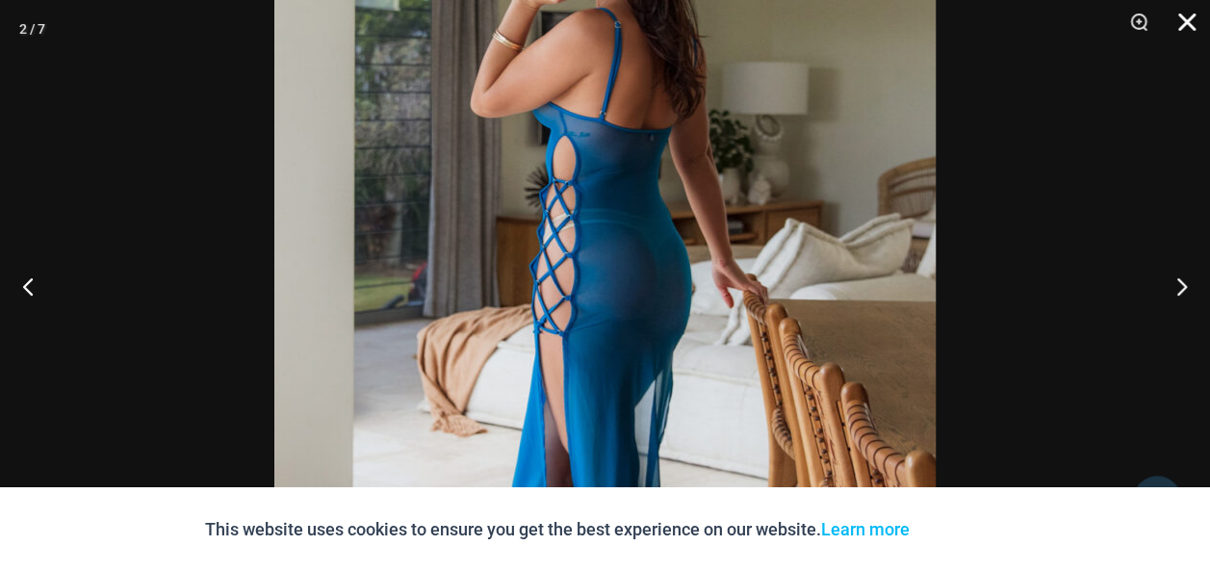
click at [1183, 30] on button "Close" at bounding box center [1181, 29] width 48 height 58
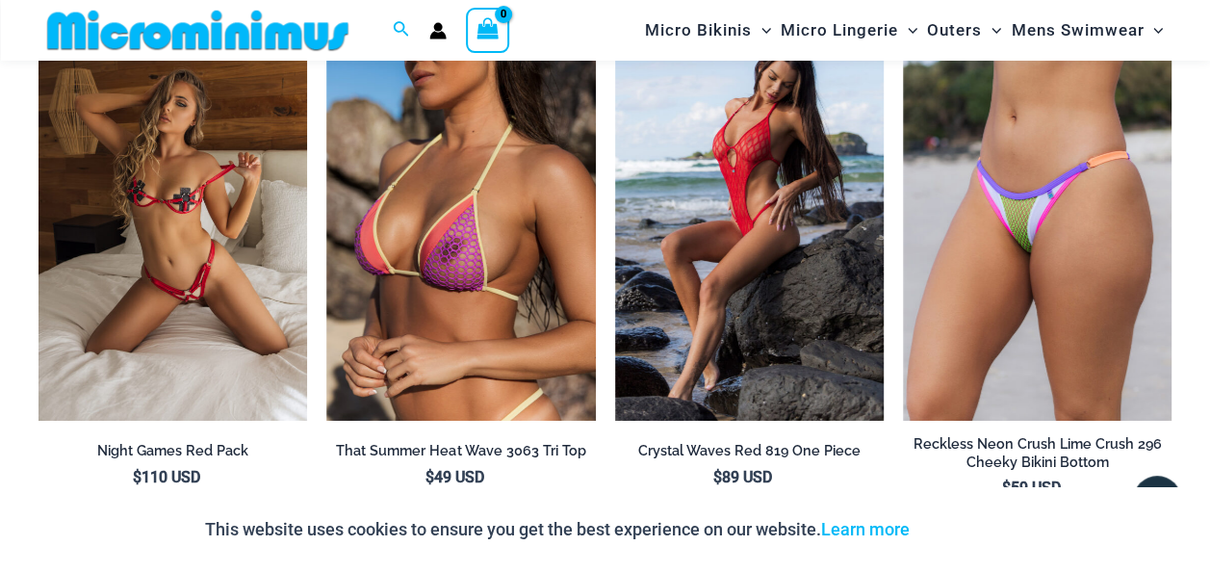
scroll to position [3563, 0]
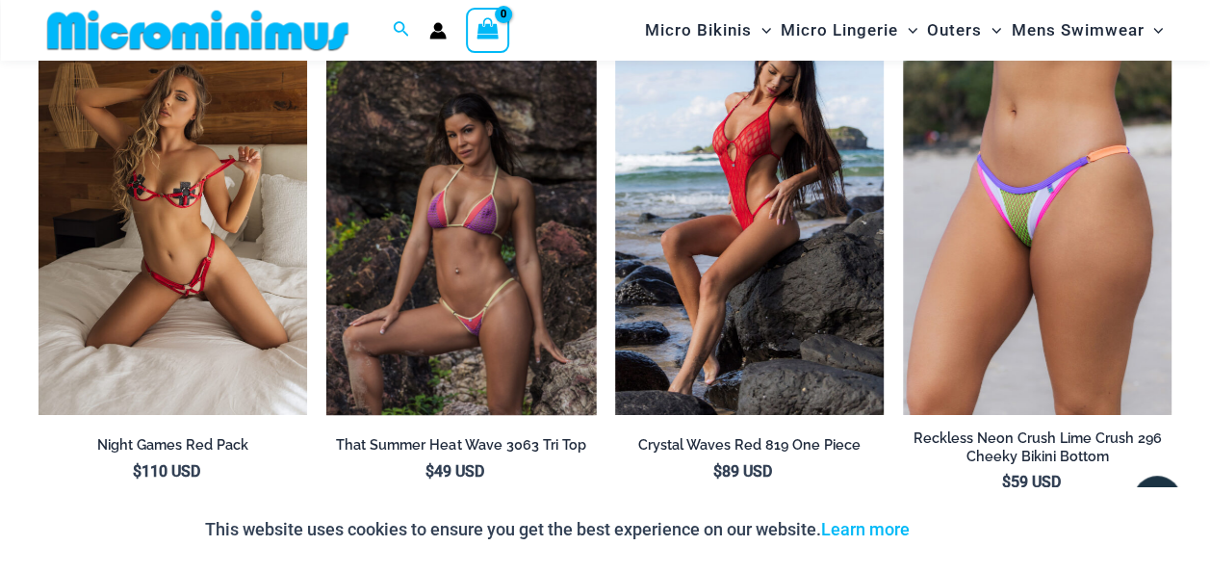
click at [486, 291] on img at bounding box center [460, 214] width 269 height 403
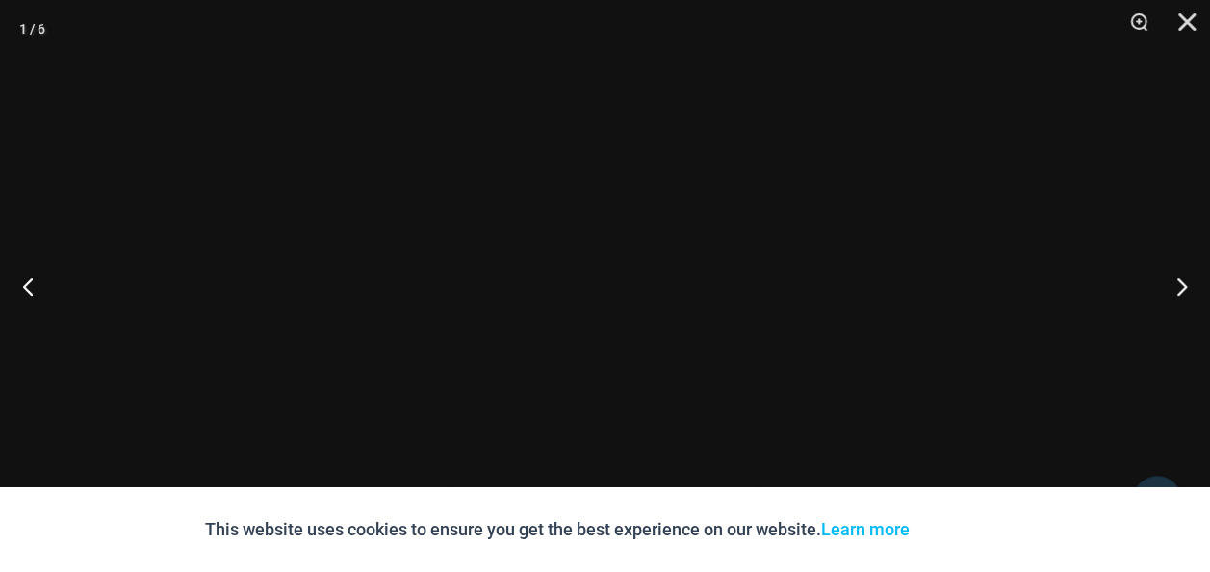
click at [430, 302] on div at bounding box center [605, 286] width 1210 height 572
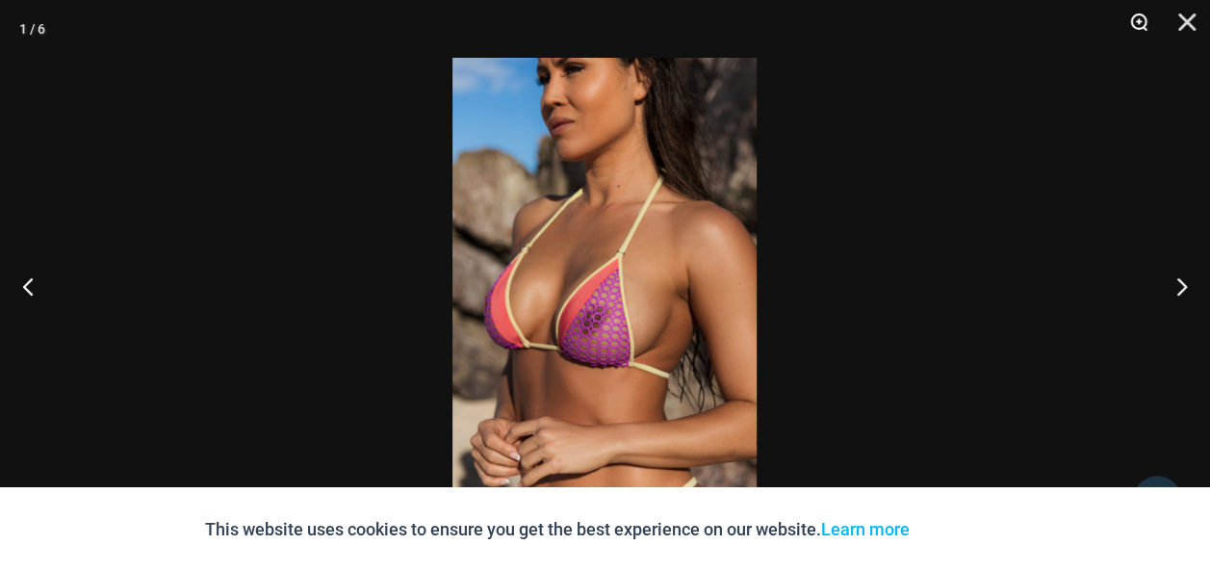
click at [1150, 25] on button "Zoom" at bounding box center [1132, 29] width 48 height 58
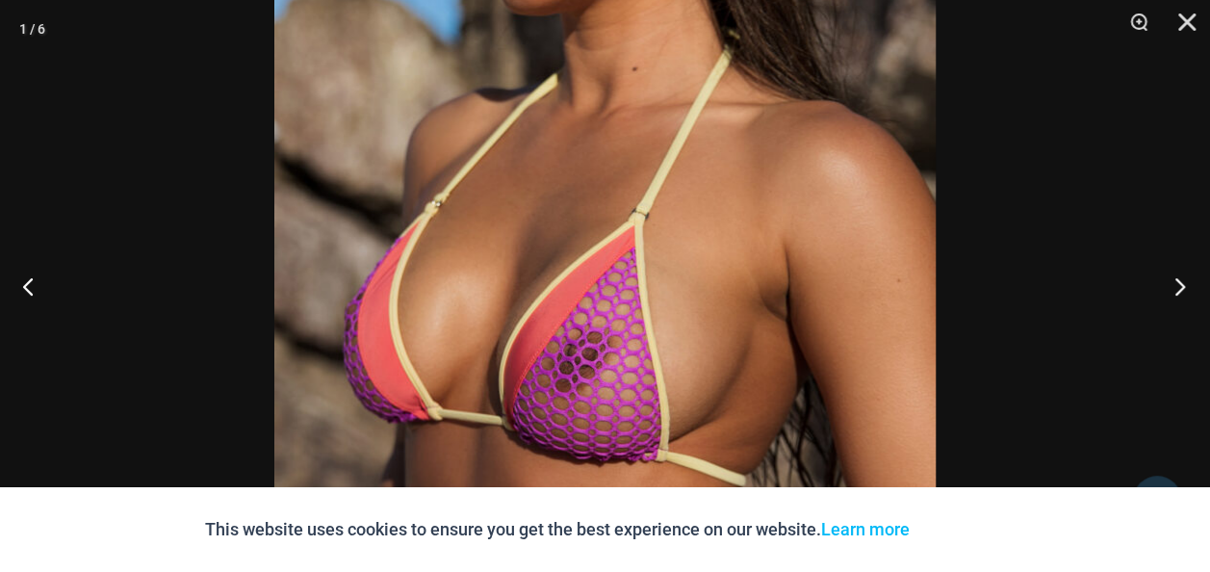
click at [1185, 289] on button "Next" at bounding box center [1174, 286] width 72 height 96
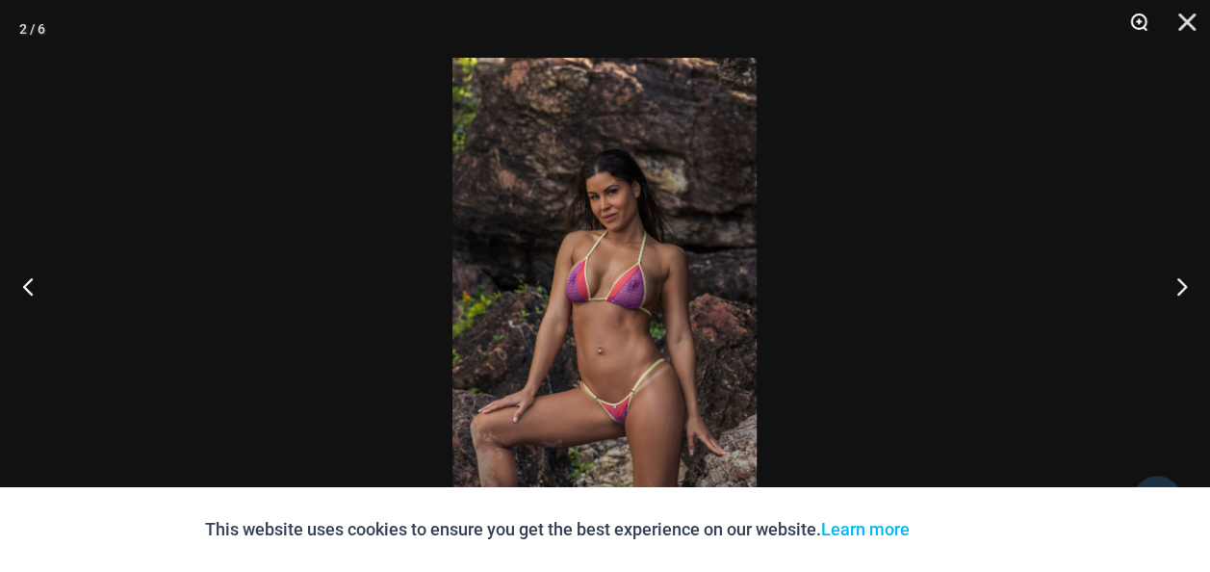
click at [1138, 31] on button "Zoom" at bounding box center [1132, 29] width 48 height 58
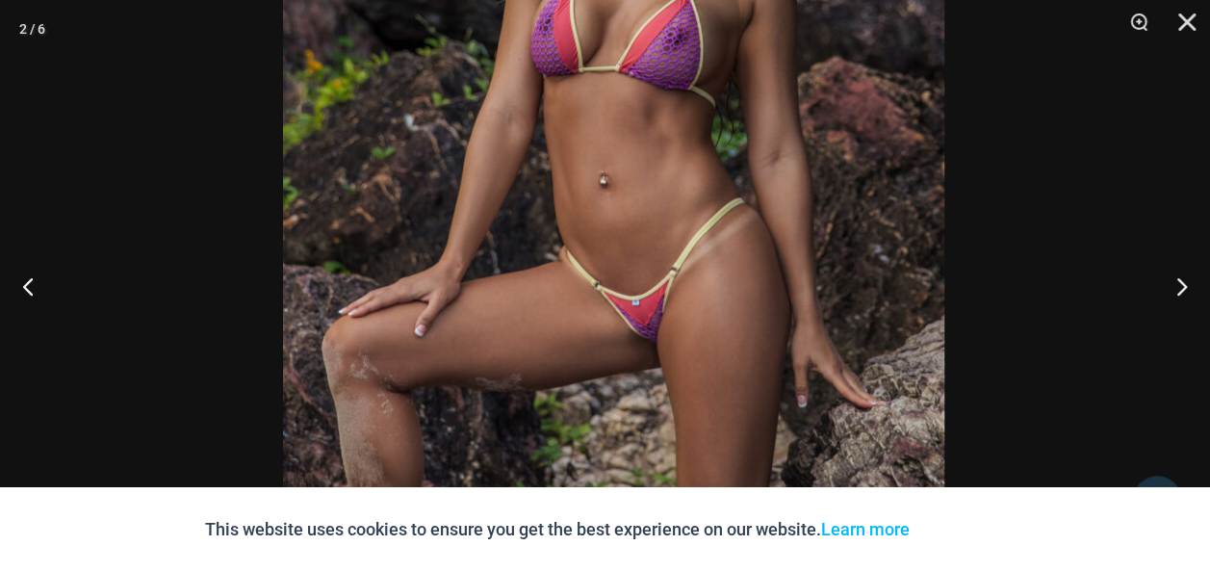
click at [811, 108] on img at bounding box center [614, 41] width 662 height 992
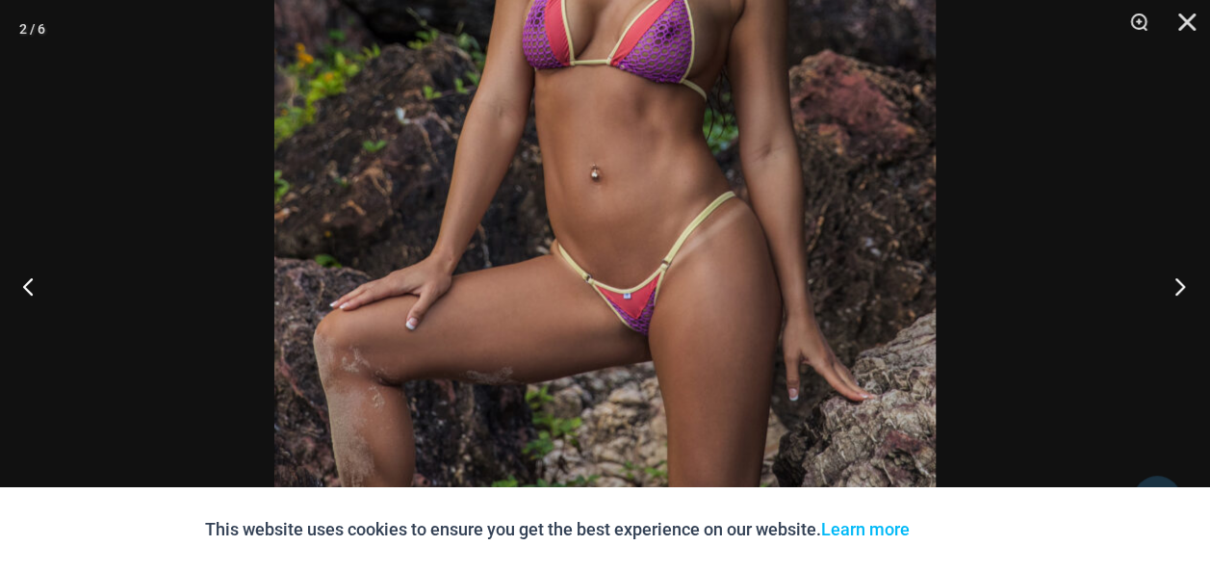
click at [1178, 294] on button "Next" at bounding box center [1174, 286] width 72 height 96
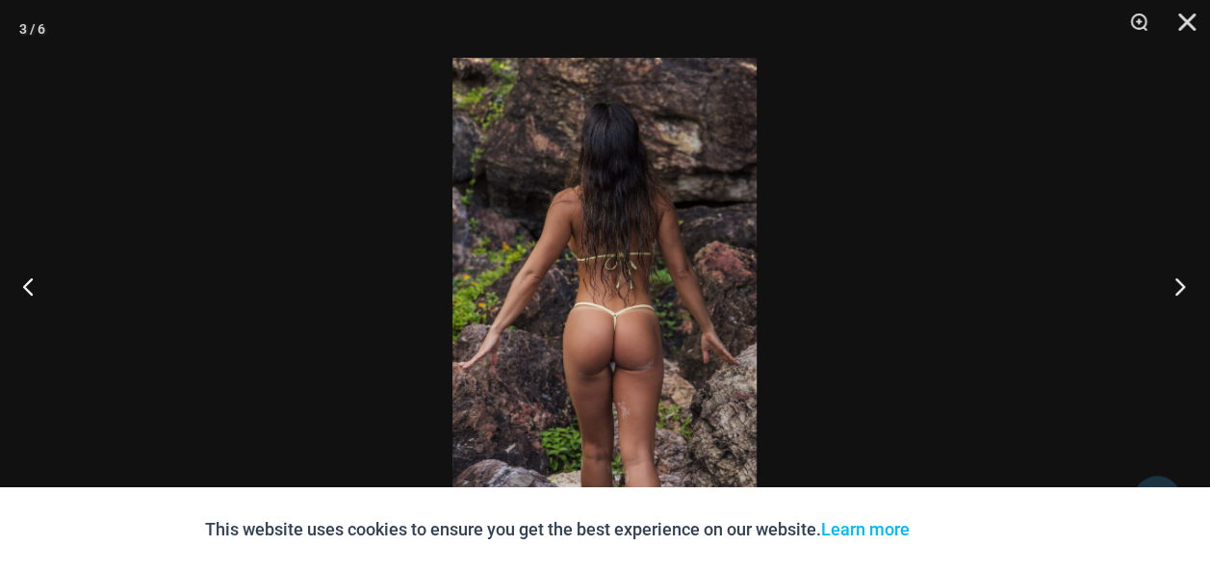
click at [1178, 291] on button "Next" at bounding box center [1174, 286] width 72 height 96
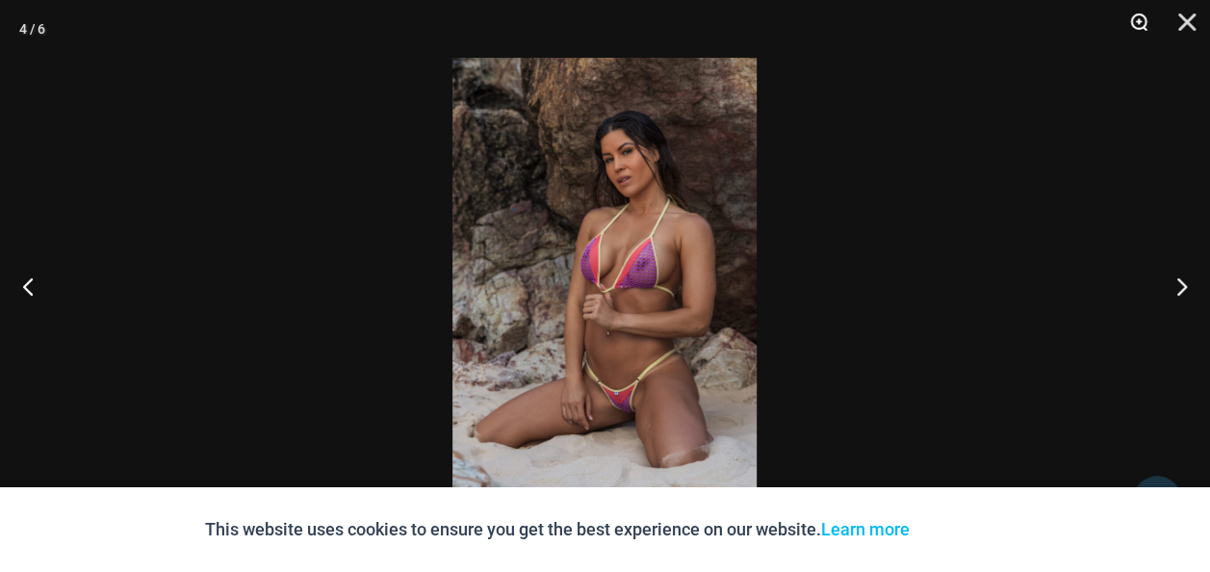
click at [1132, 19] on button "Zoom" at bounding box center [1132, 29] width 48 height 58
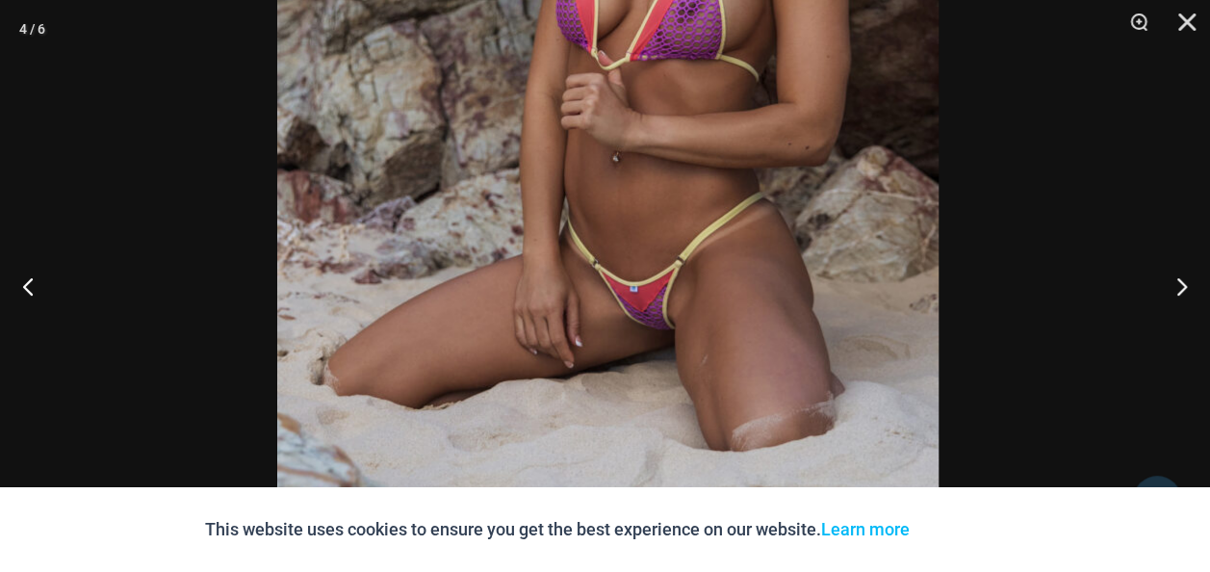
click at [773, 94] on img at bounding box center [608, 56] width 662 height 992
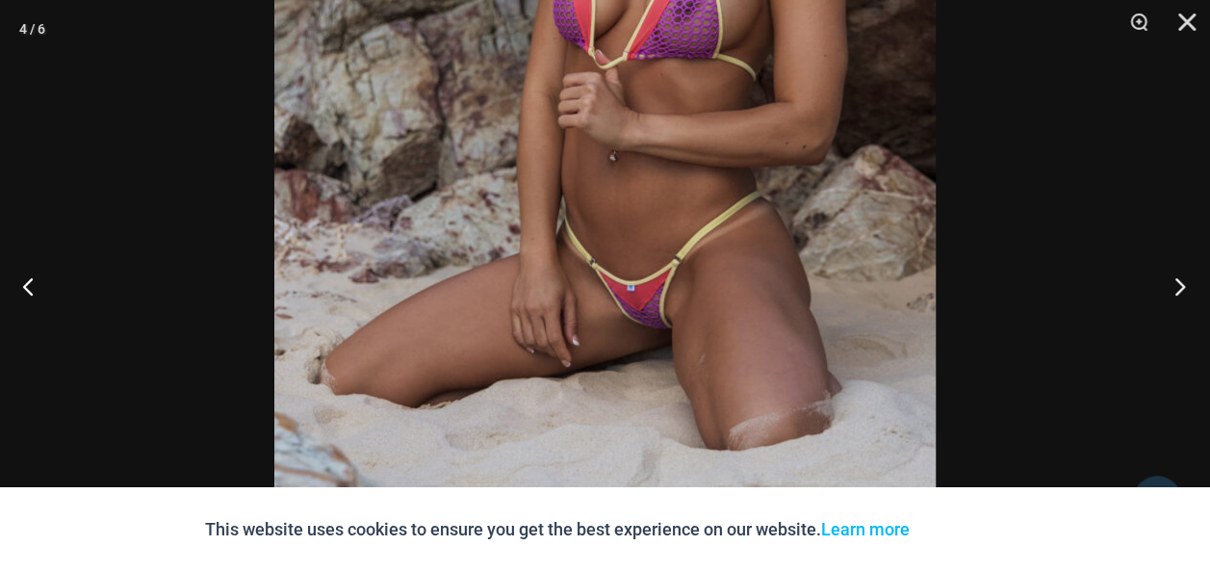
click at [1174, 284] on button "Next" at bounding box center [1174, 286] width 72 height 96
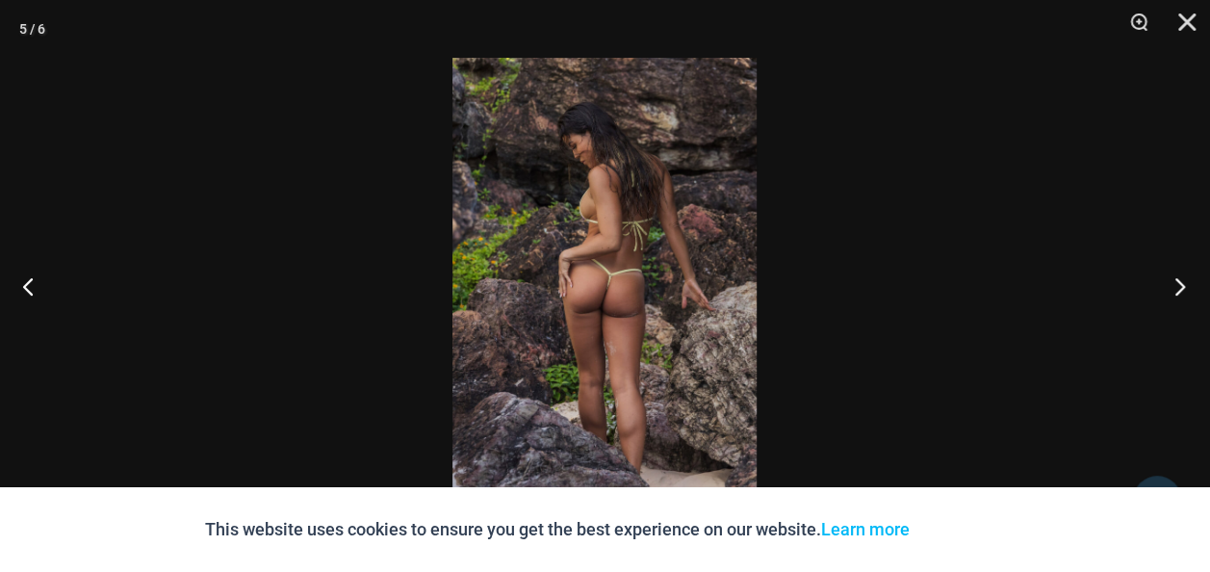
click at [1175, 283] on button "Next" at bounding box center [1174, 286] width 72 height 96
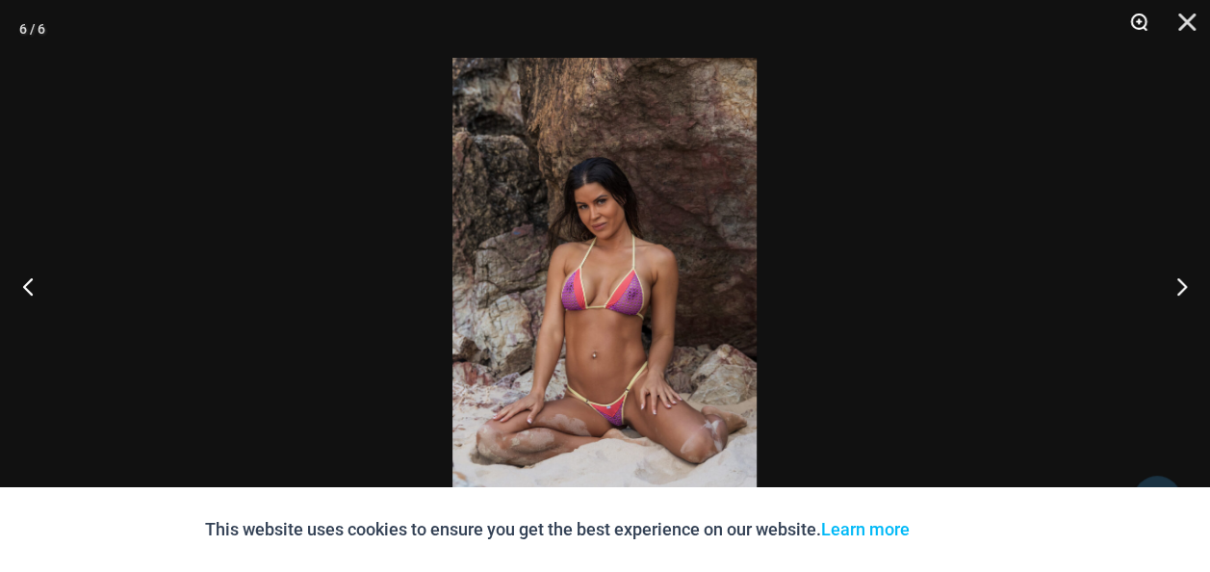
click at [1130, 29] on button "Zoom" at bounding box center [1132, 29] width 48 height 58
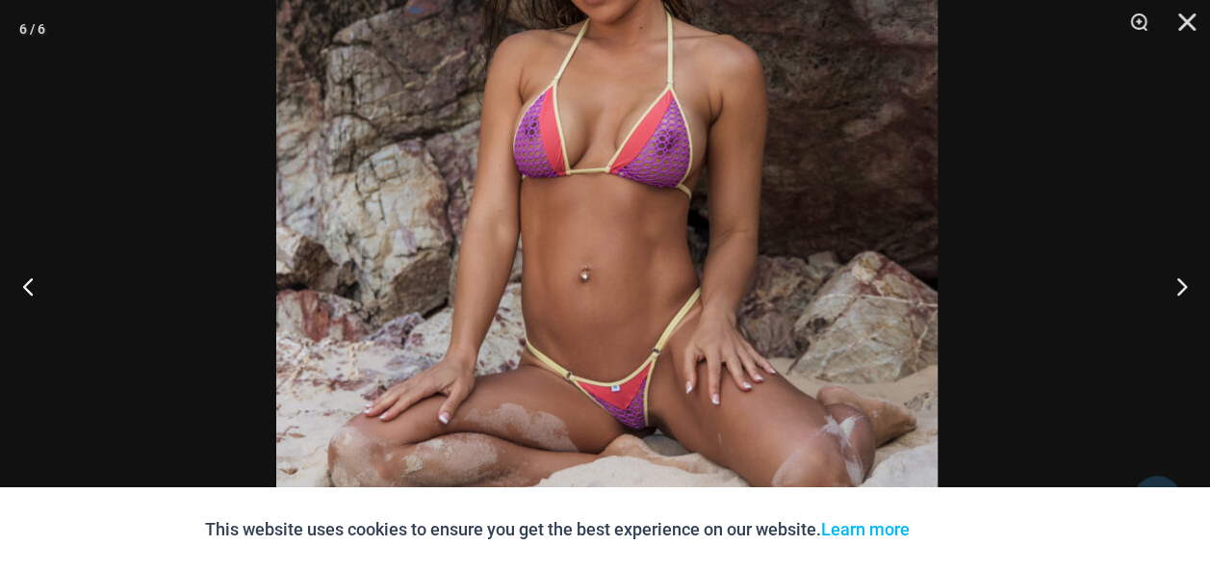
click at [749, 137] on img at bounding box center [607, 125] width 662 height 992
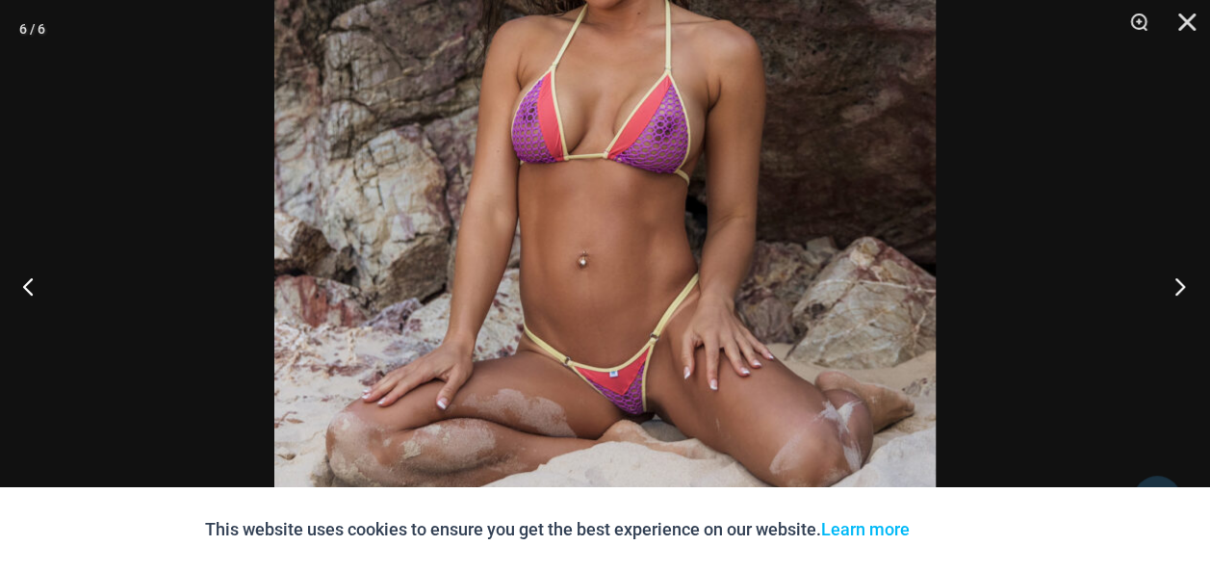
click at [1172, 281] on button "Next" at bounding box center [1174, 286] width 72 height 96
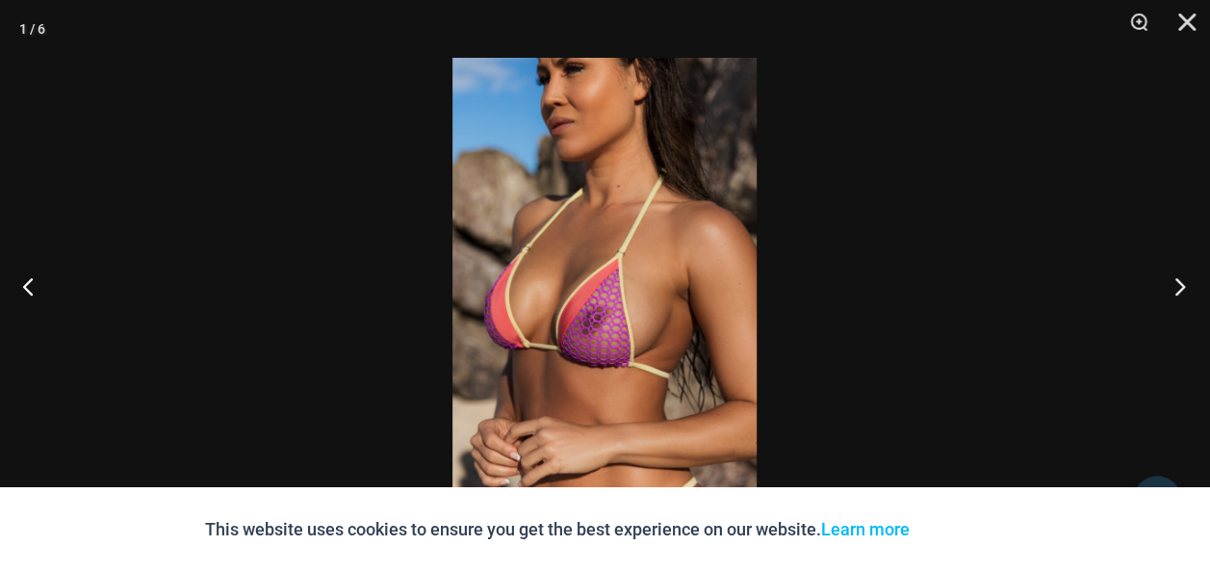
click at [1172, 281] on button "Next" at bounding box center [1174, 286] width 72 height 96
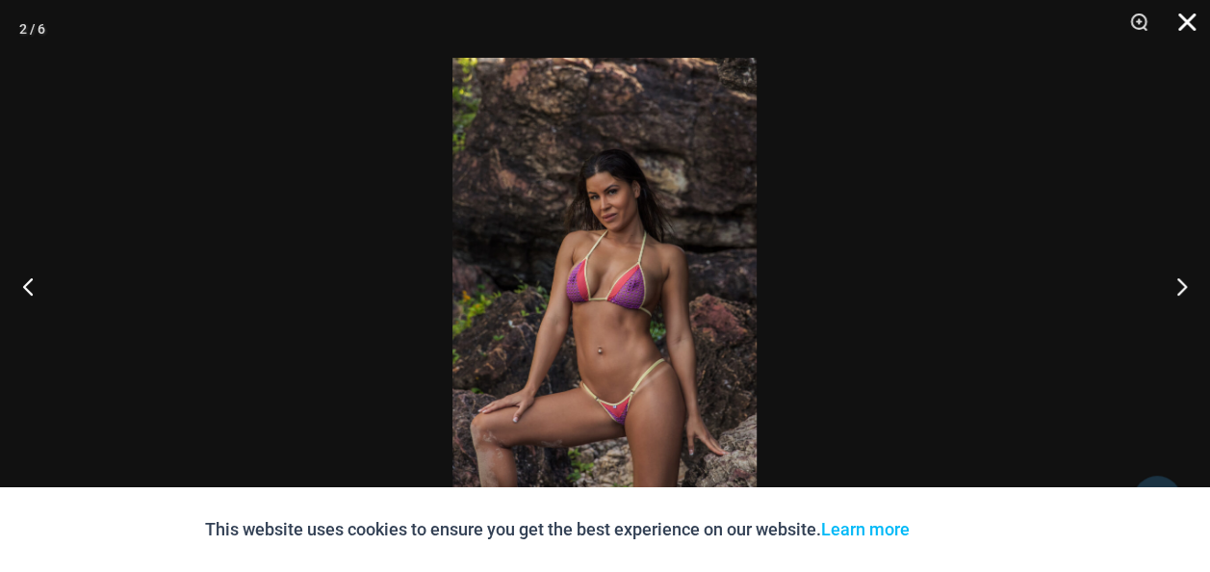
click at [1186, 29] on button "Close" at bounding box center [1181, 29] width 48 height 58
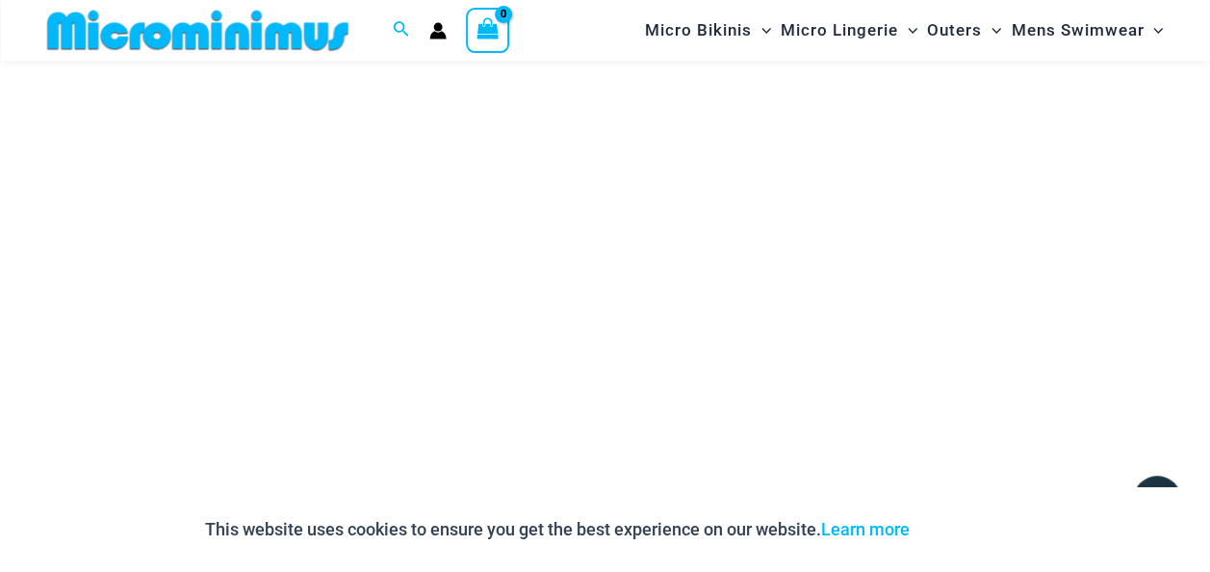
scroll to position [4220, 0]
